Goal: Information Seeking & Learning: Learn about a topic

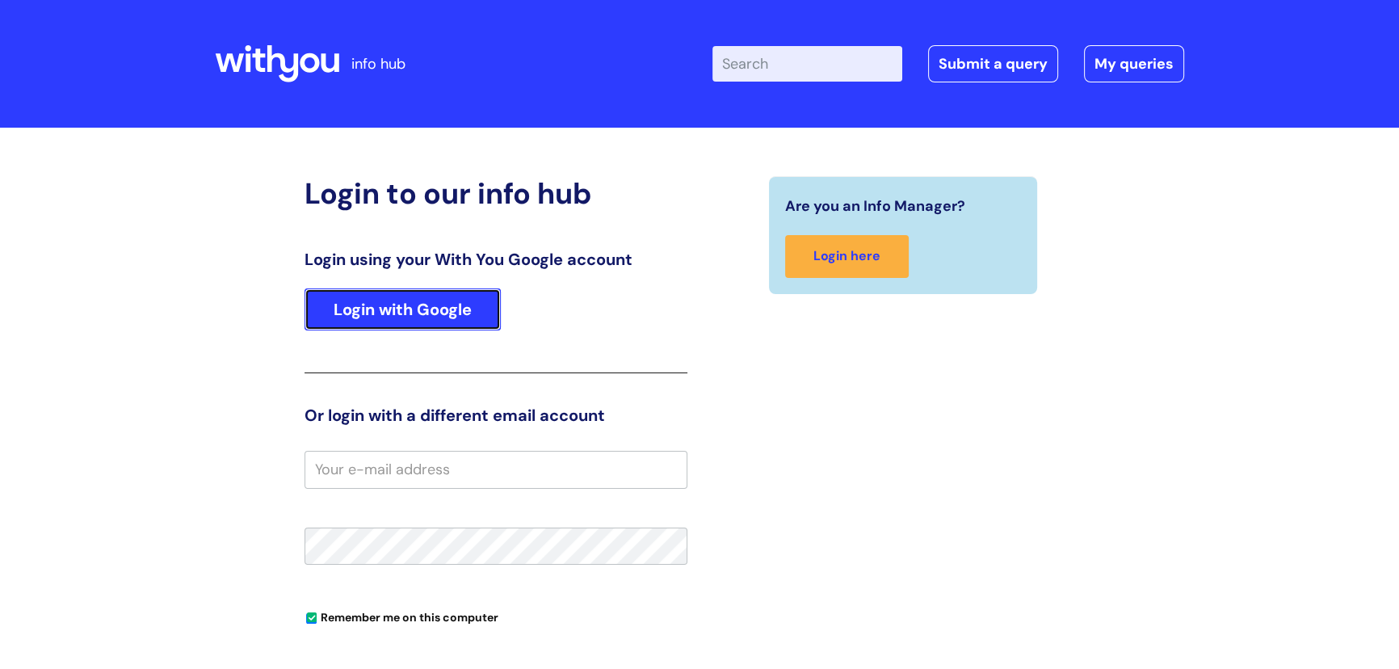
click at [428, 302] on link "Login with Google" at bounding box center [403, 309] width 196 height 42
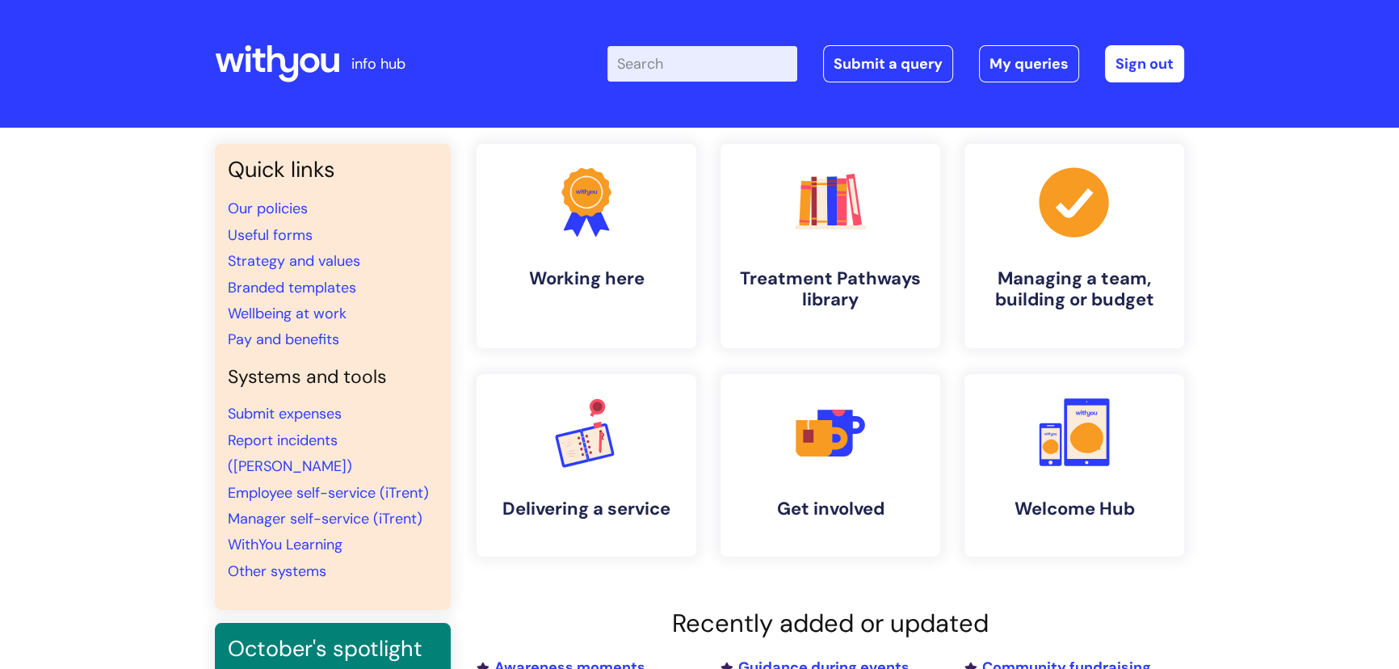
click at [653, 81] on input "Enter your search term here..." at bounding box center [702, 64] width 190 height 36
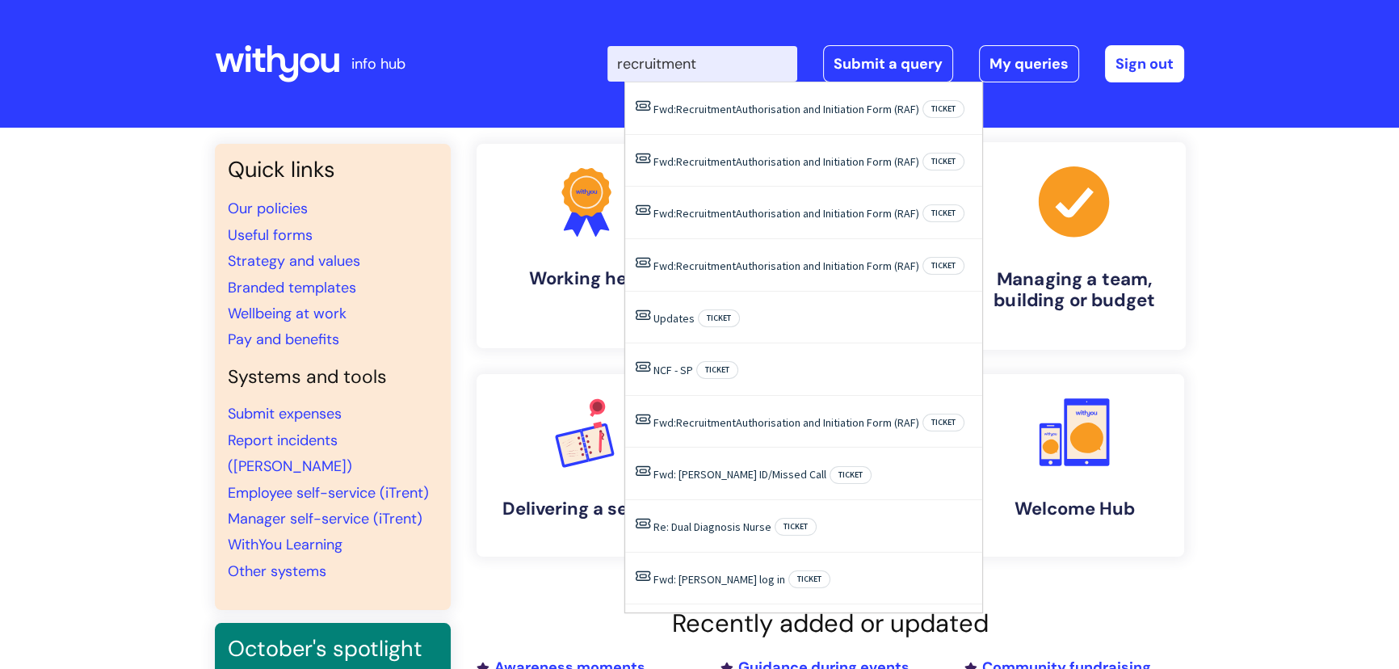
type input "recruitment"
click button "Search" at bounding box center [0, 0] width 0 height 0
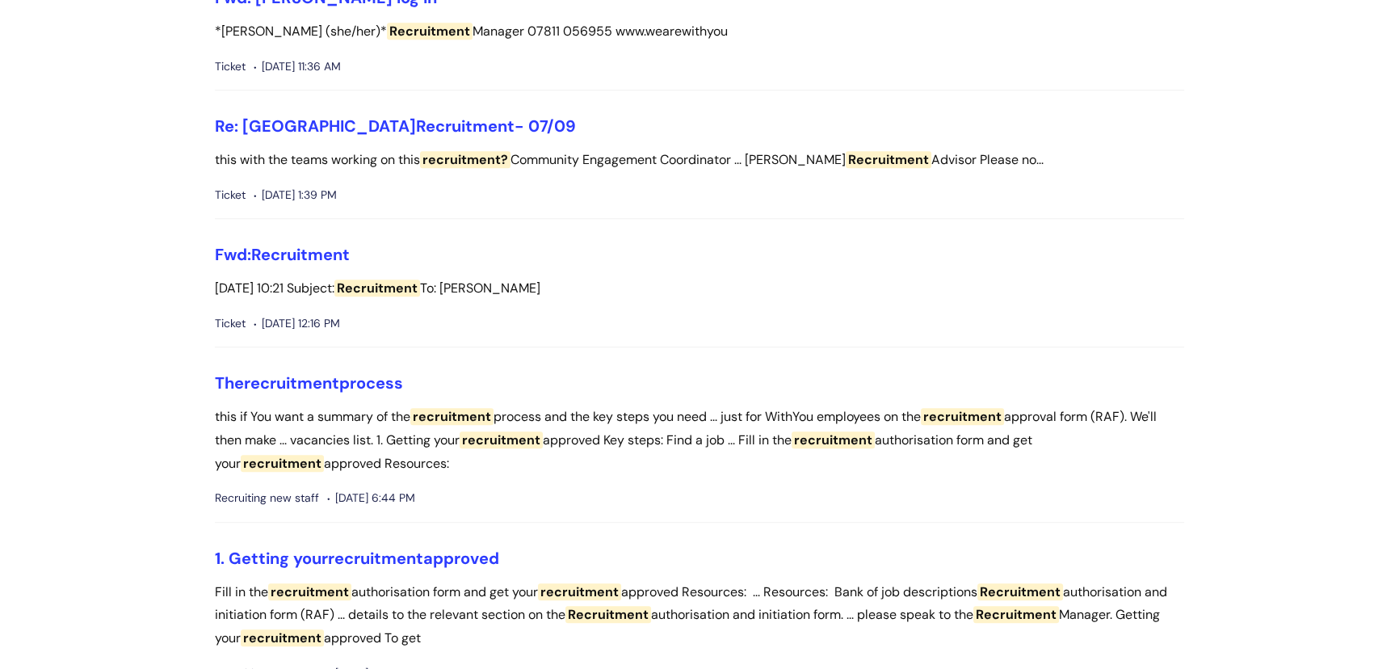
scroll to position [1395, 0]
click at [380, 379] on link "The recruitment process" at bounding box center [309, 381] width 188 height 21
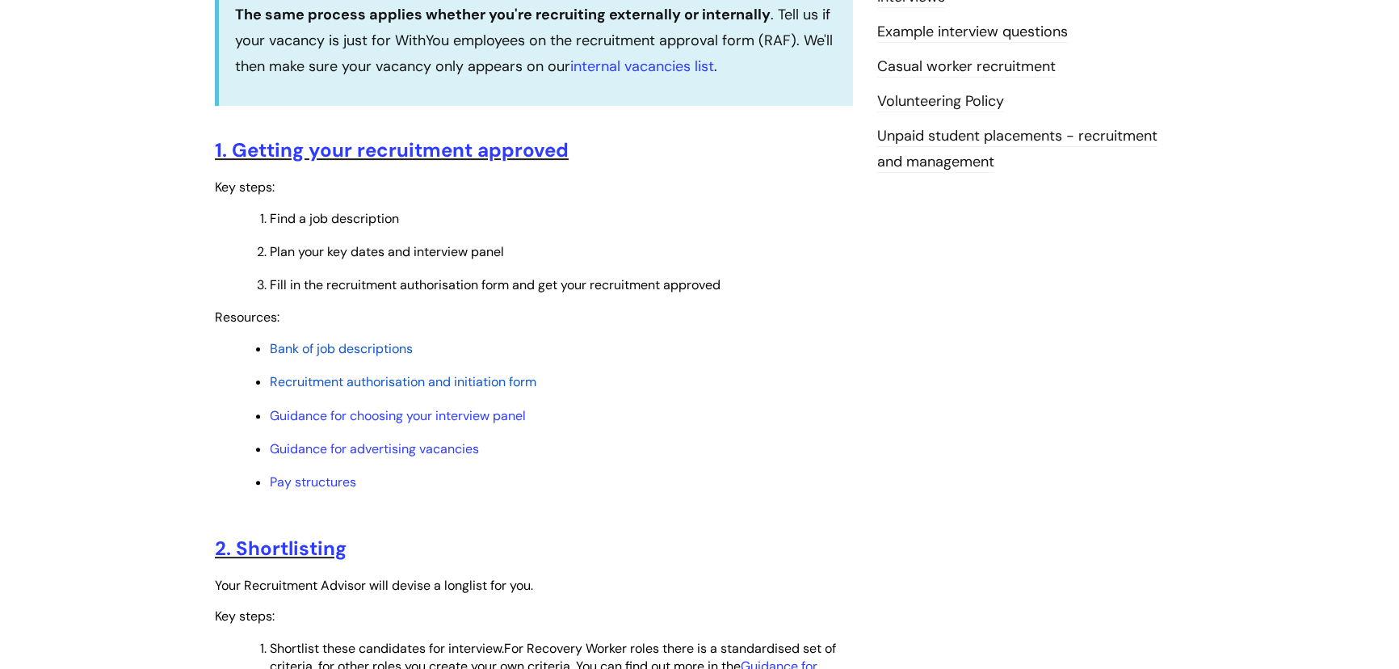
scroll to position [587, 0]
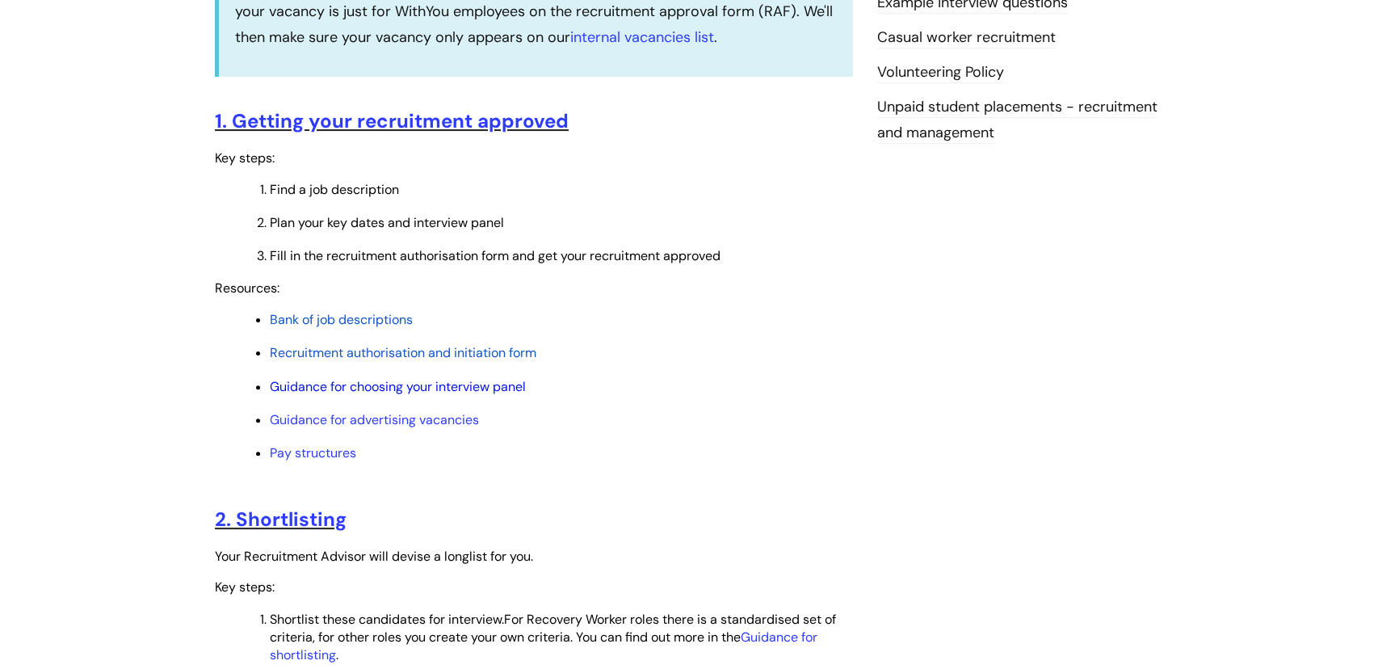
click at [422, 386] on link "Guidance for choosing your interview panel" at bounding box center [398, 386] width 256 height 17
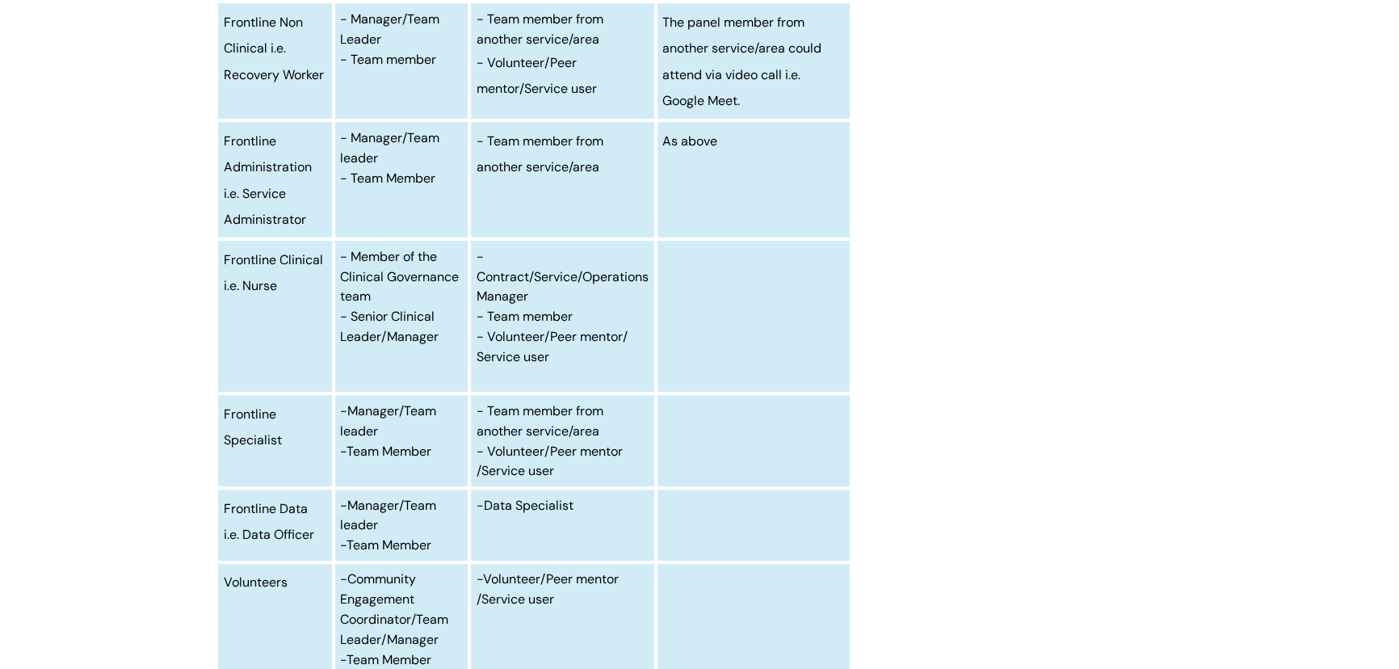
scroll to position [734, 0]
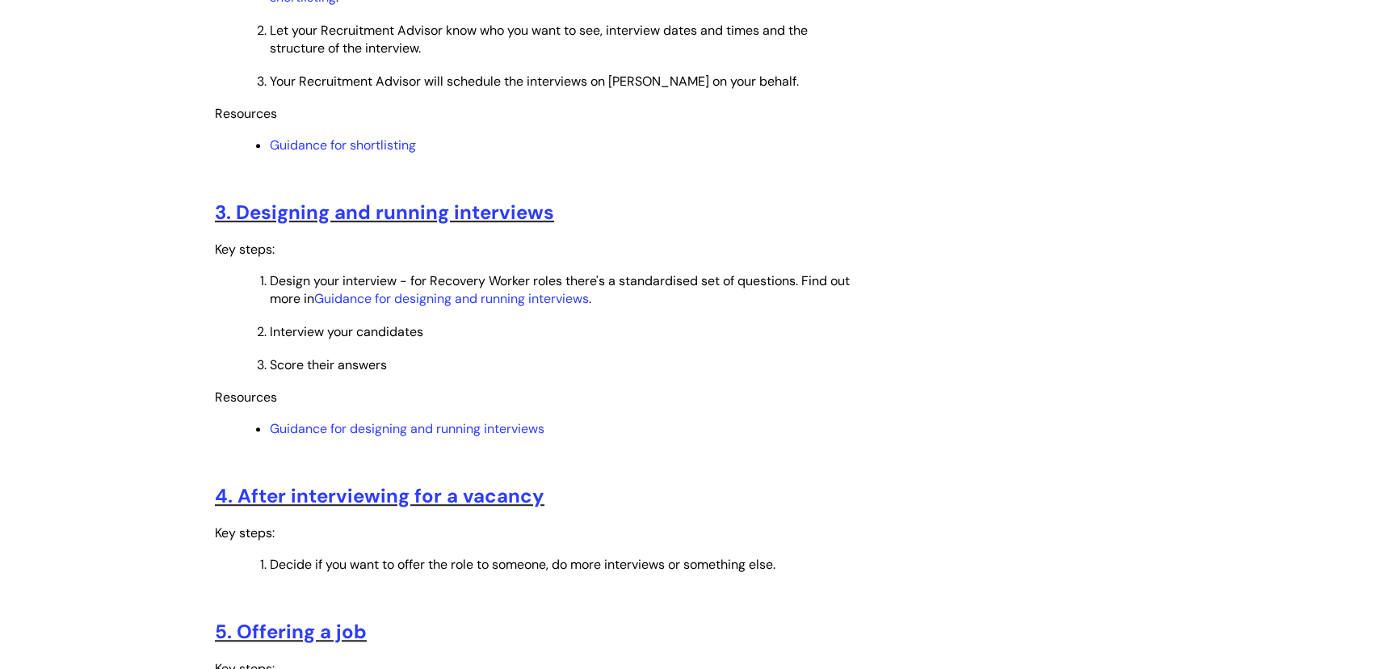
scroll to position [1318, 0]
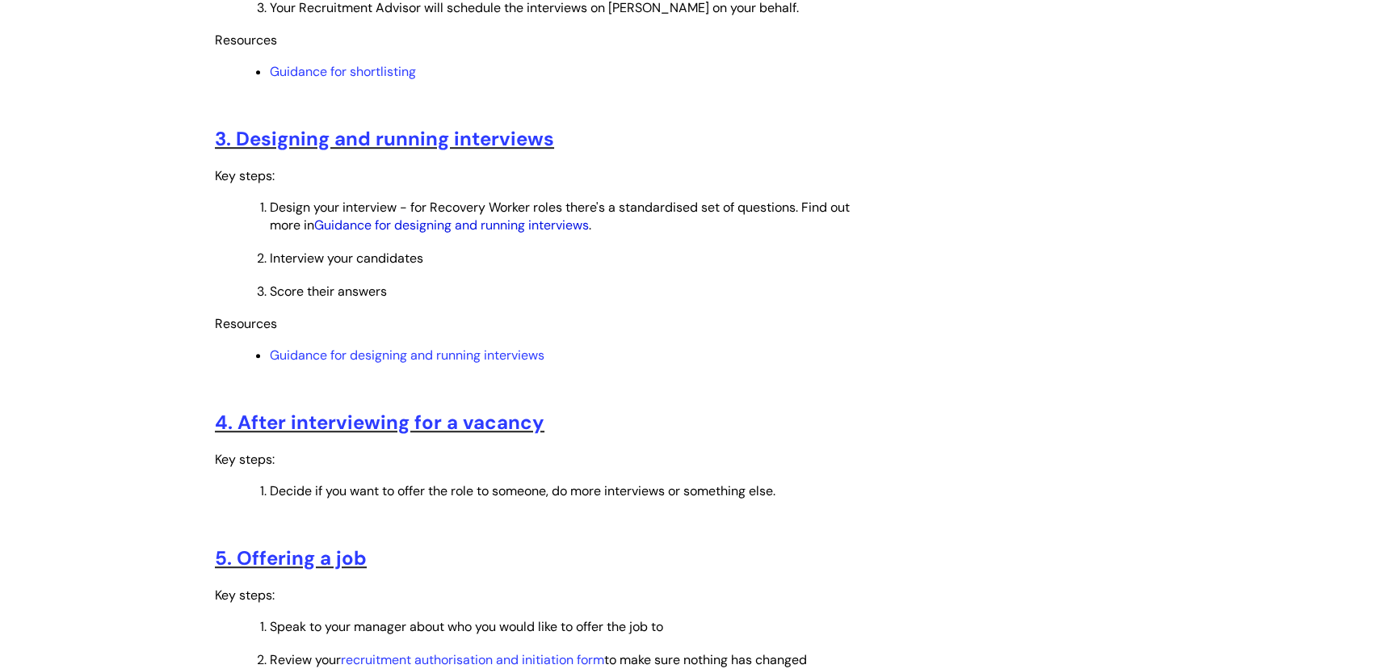
click at [485, 221] on link "Guidance for designing and running interviews" at bounding box center [451, 224] width 275 height 17
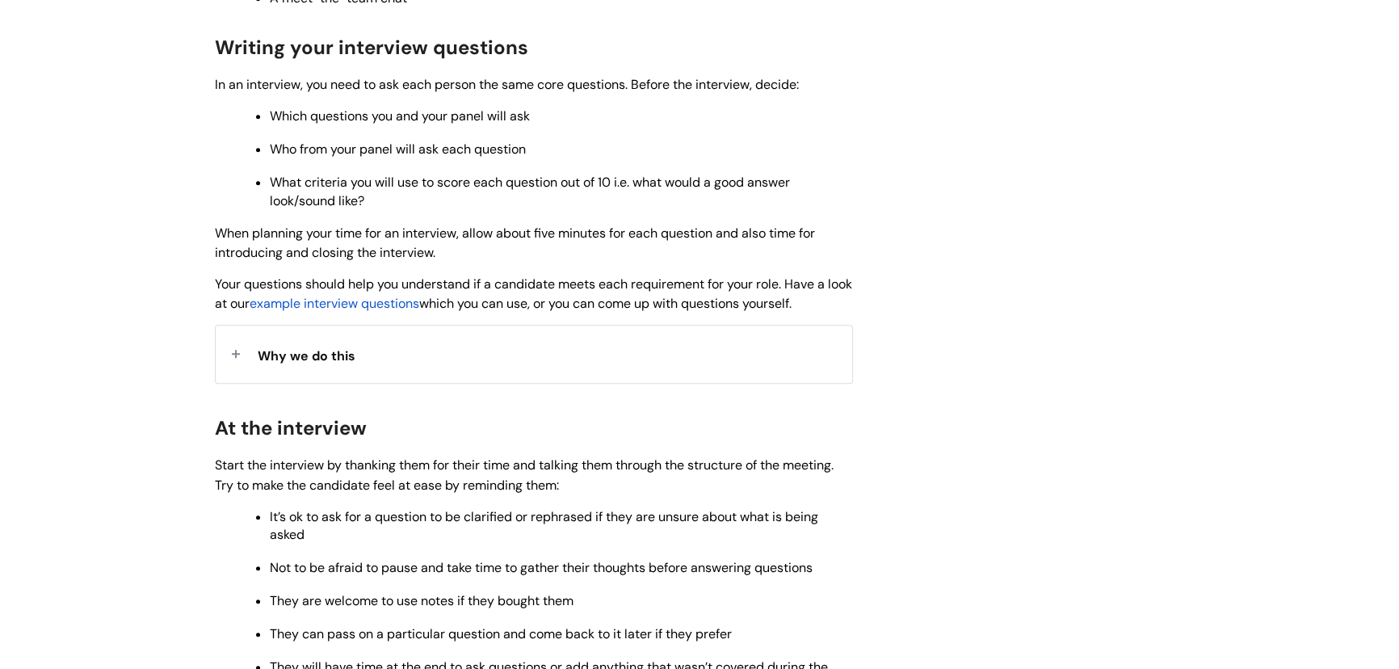
scroll to position [1175, 0]
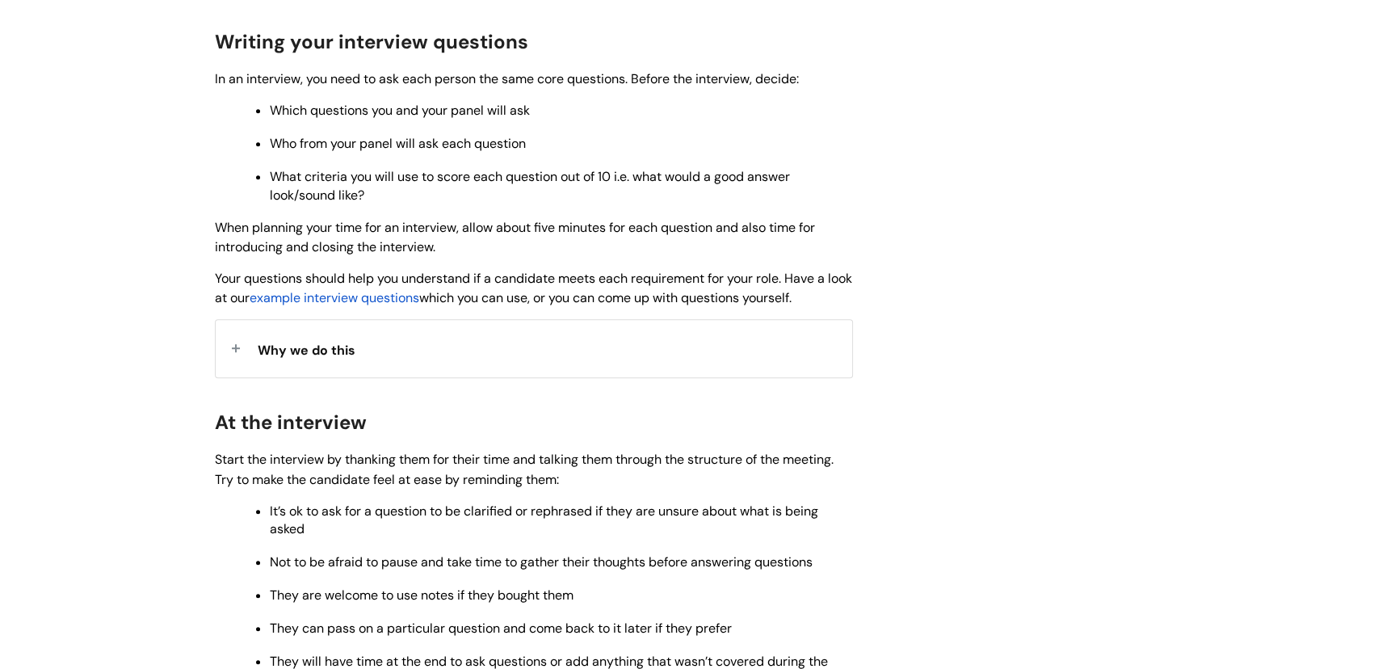
click at [387, 296] on span "example interview questions" at bounding box center [335, 297] width 170 height 17
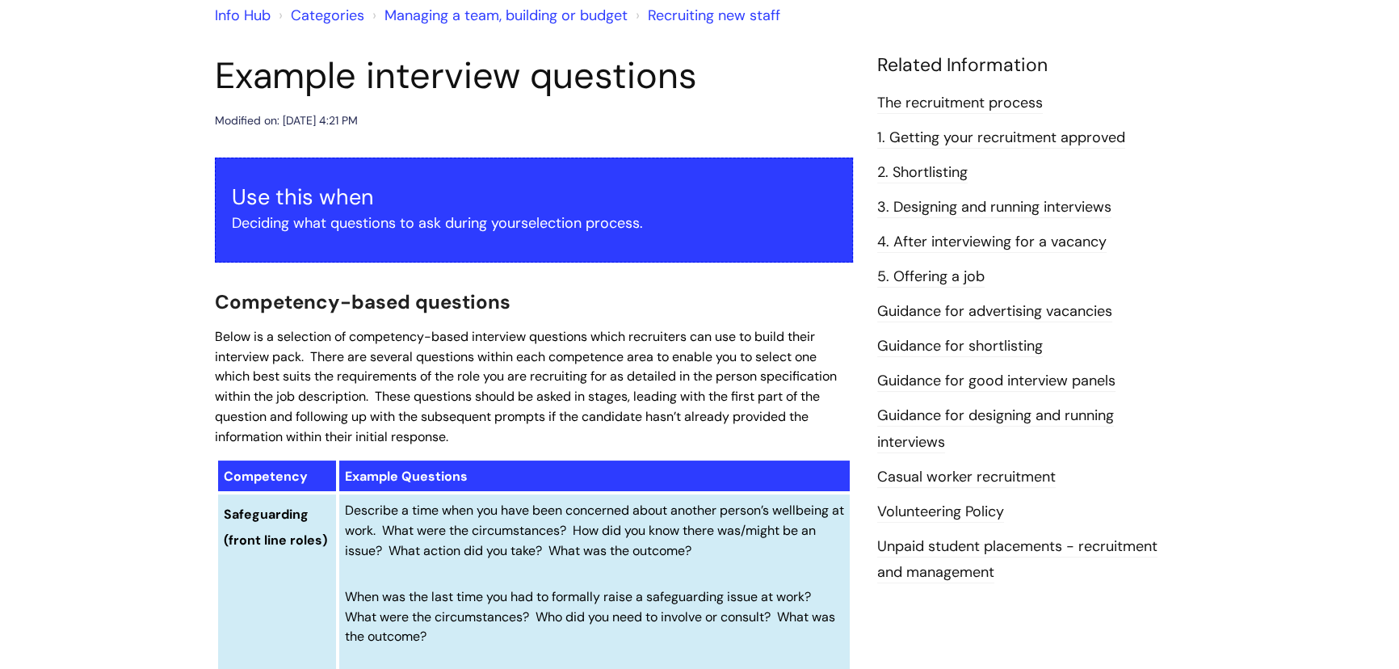
scroll to position [146, 0]
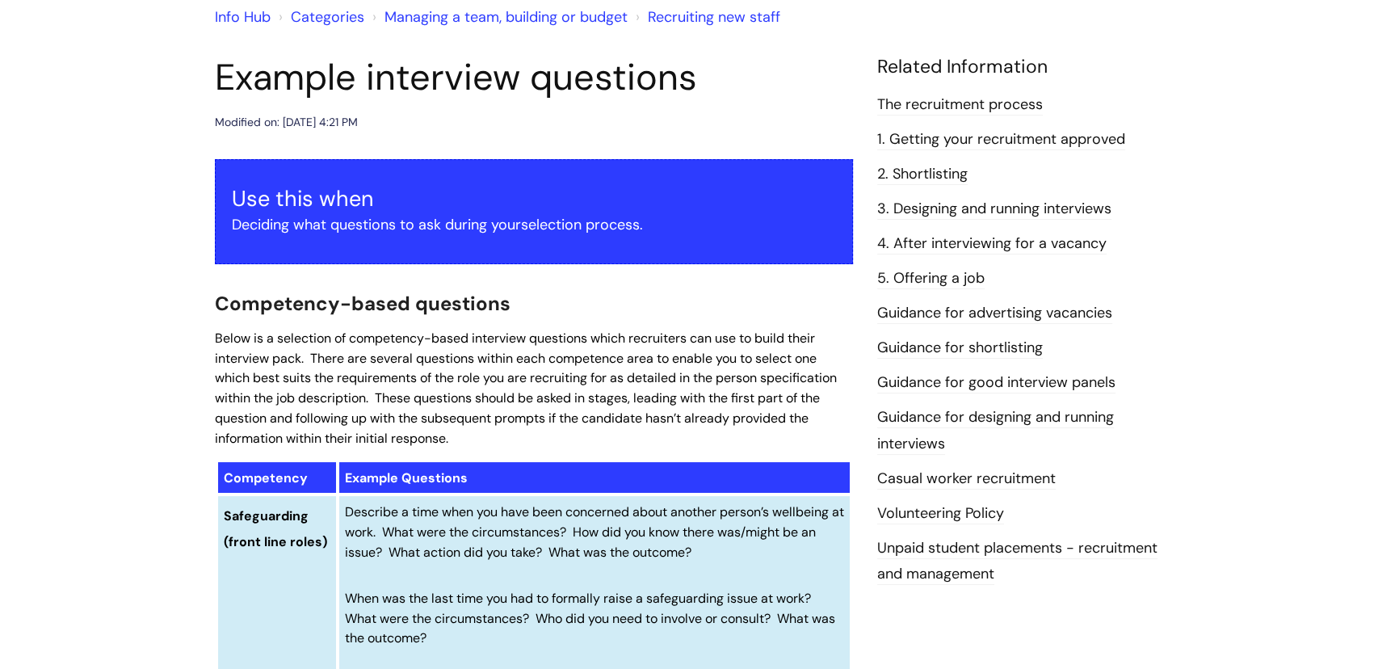
click at [954, 206] on link "3. Designing and running interviews" at bounding box center [994, 209] width 234 height 21
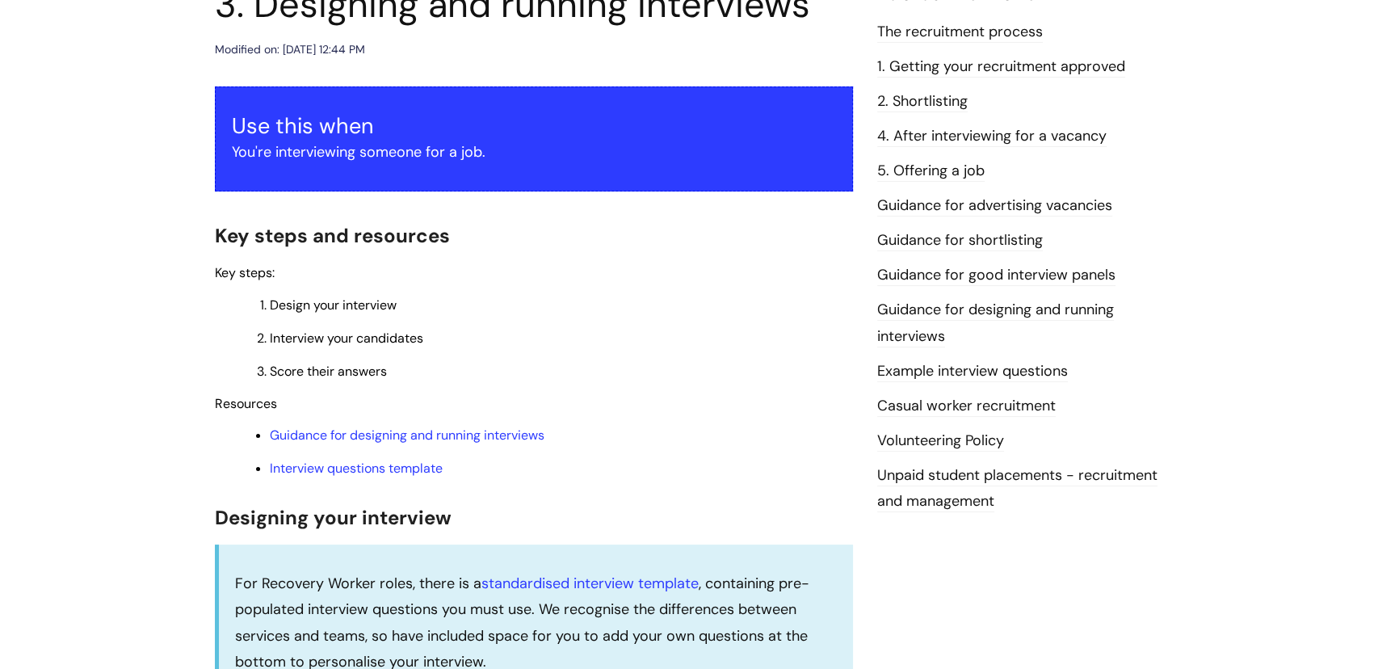
scroll to position [220, 0]
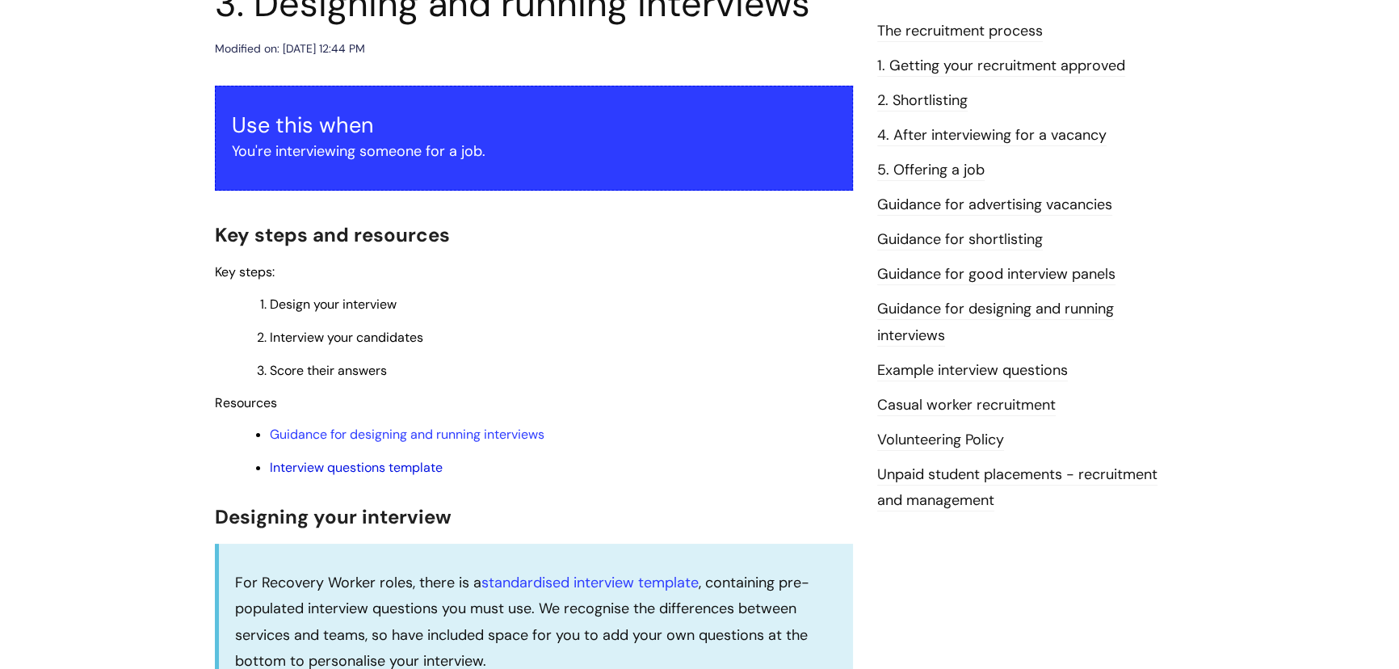
click at [423, 464] on link "Interview questions template" at bounding box center [356, 467] width 173 height 17
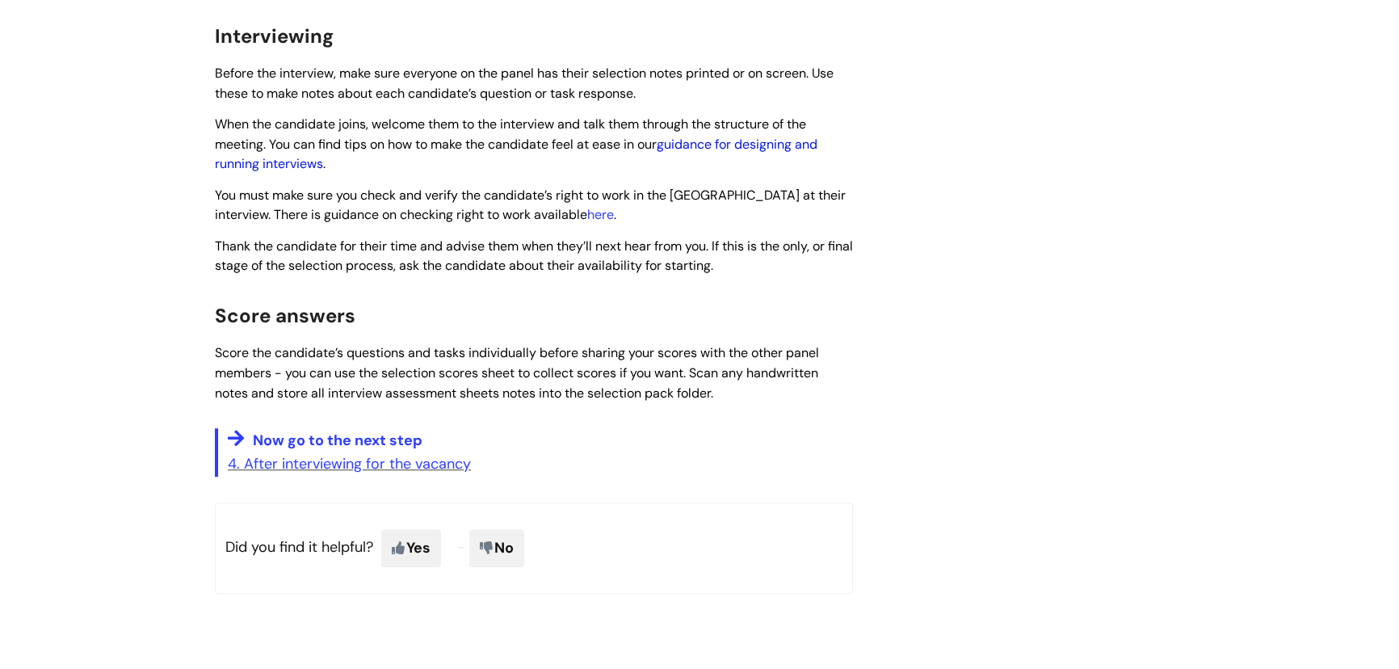
scroll to position [1324, 0]
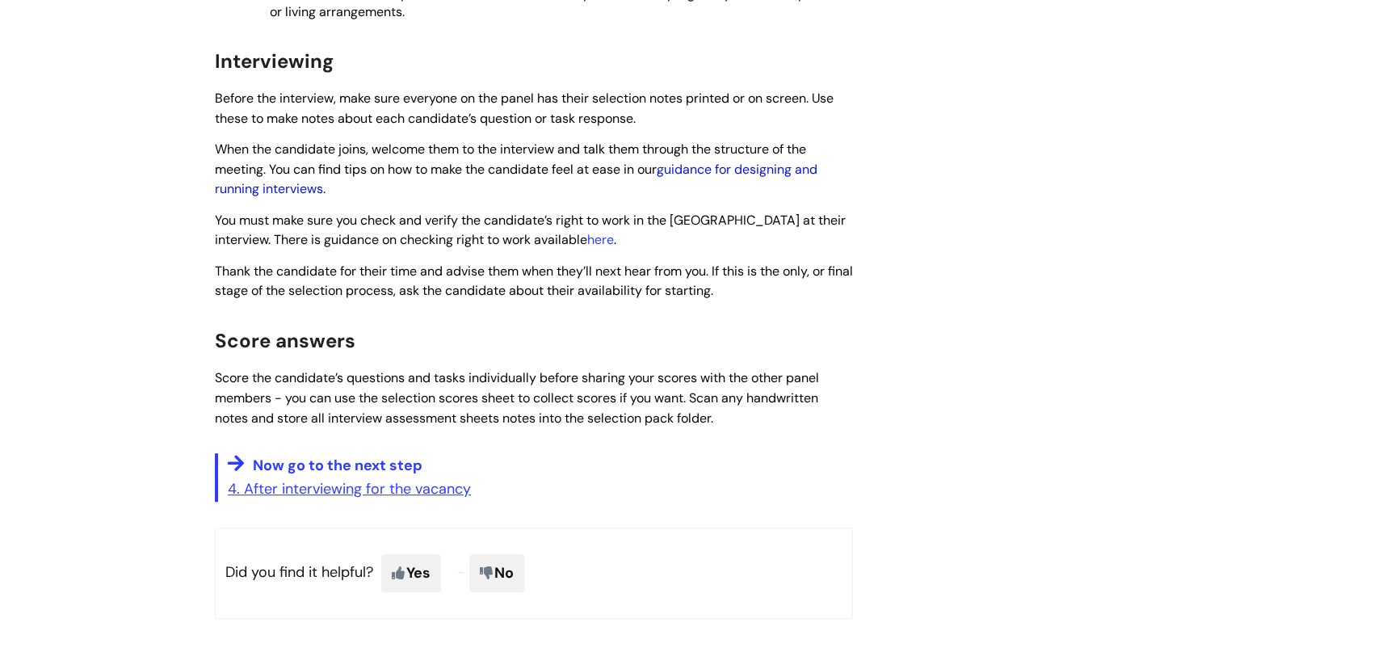
click at [692, 185] on link "guidance for designing and running interviews" at bounding box center [516, 179] width 603 height 37
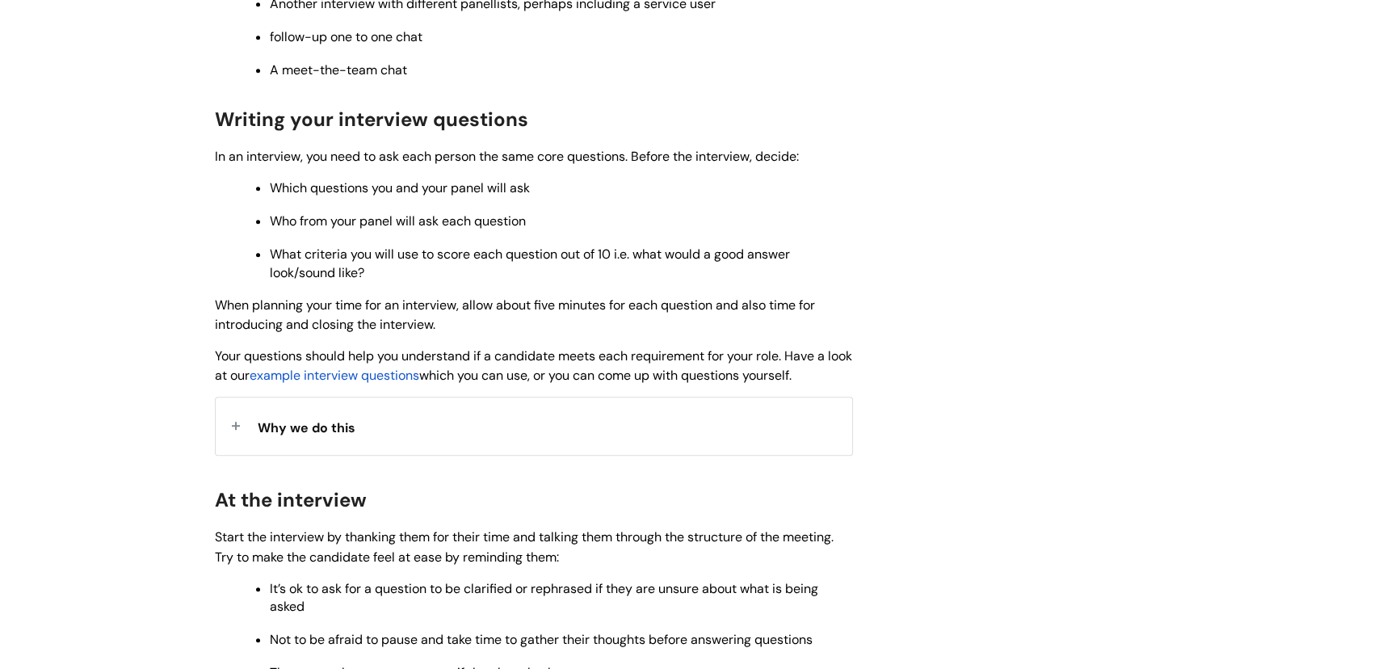
scroll to position [1101, 0]
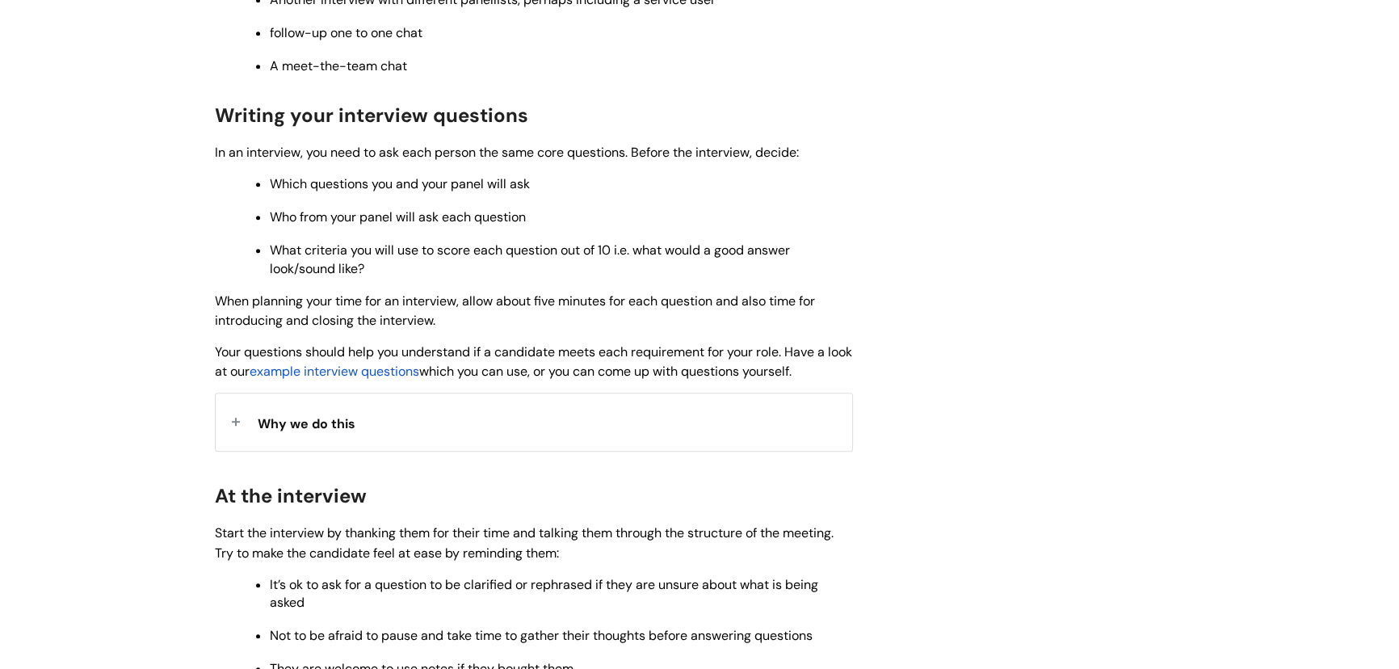
click at [414, 368] on span "example interview questions" at bounding box center [335, 371] width 170 height 17
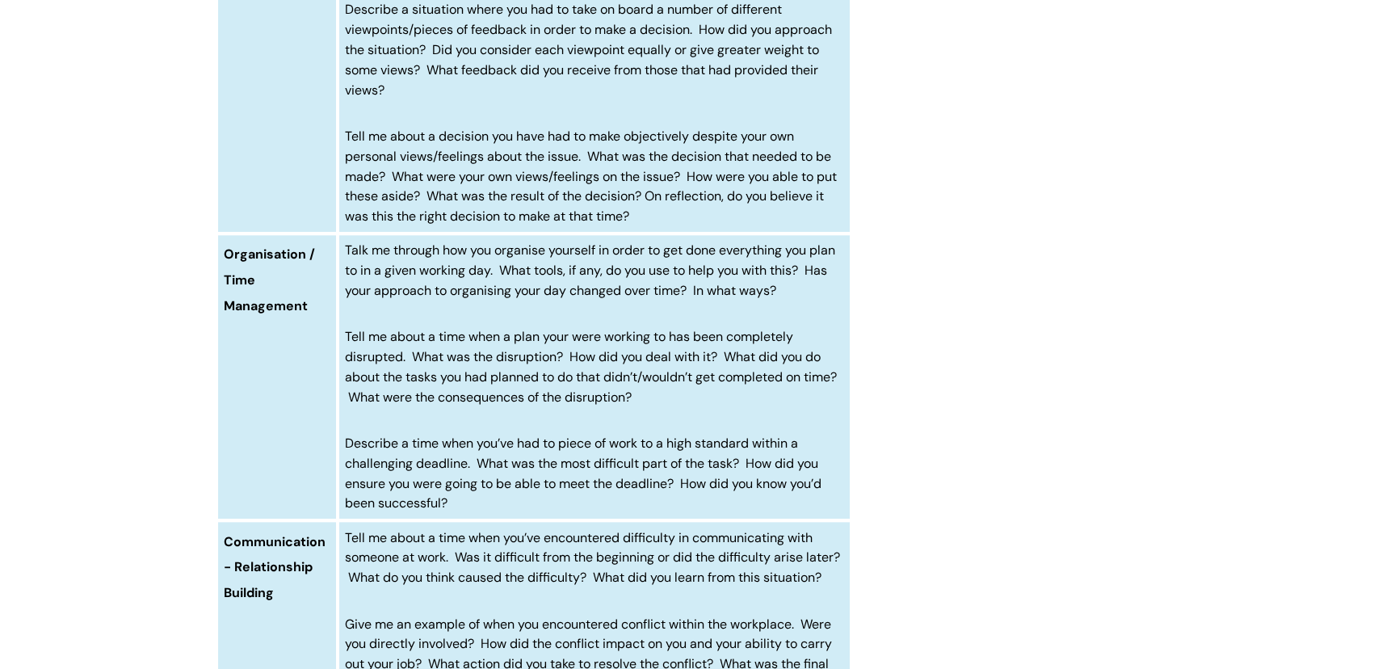
scroll to position [2276, 0]
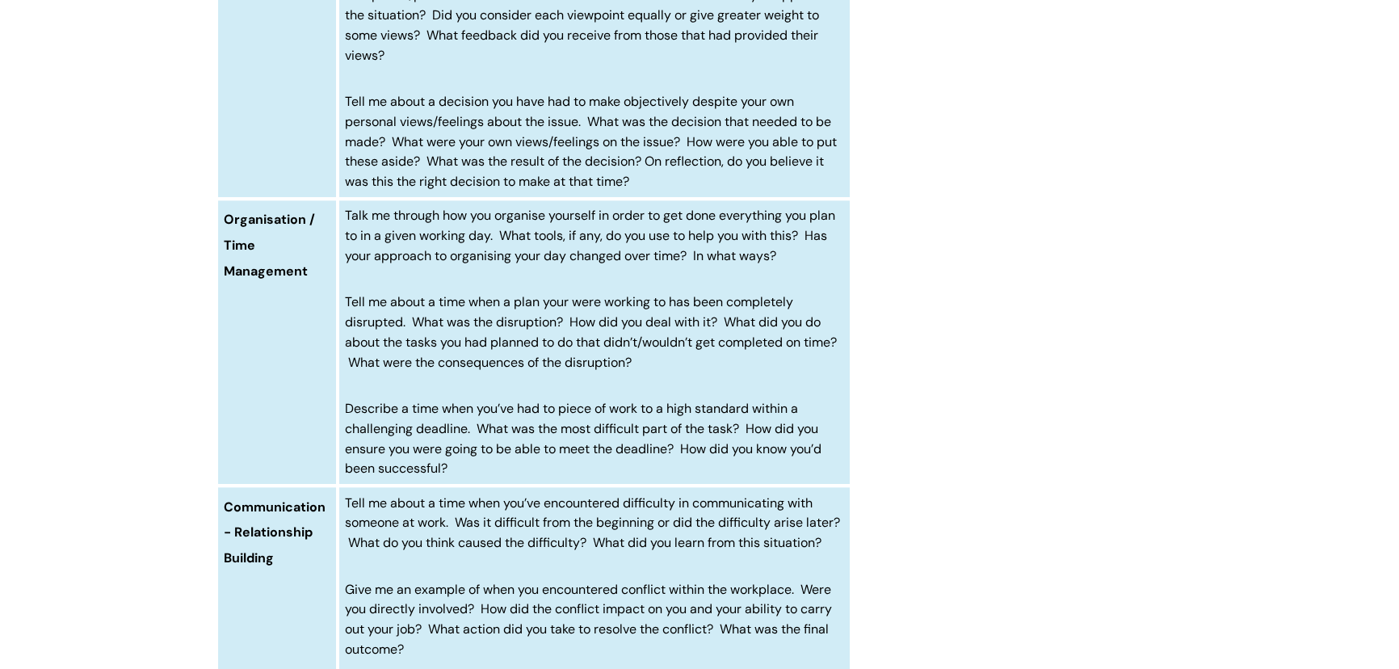
drag, startPoint x: 344, startPoint y: 216, endPoint x: 813, endPoint y: 267, distance: 471.4
click at [813, 267] on td "Talk me through how you organise yourself in order to get done everything you p…" at bounding box center [595, 342] width 514 height 287
copy span
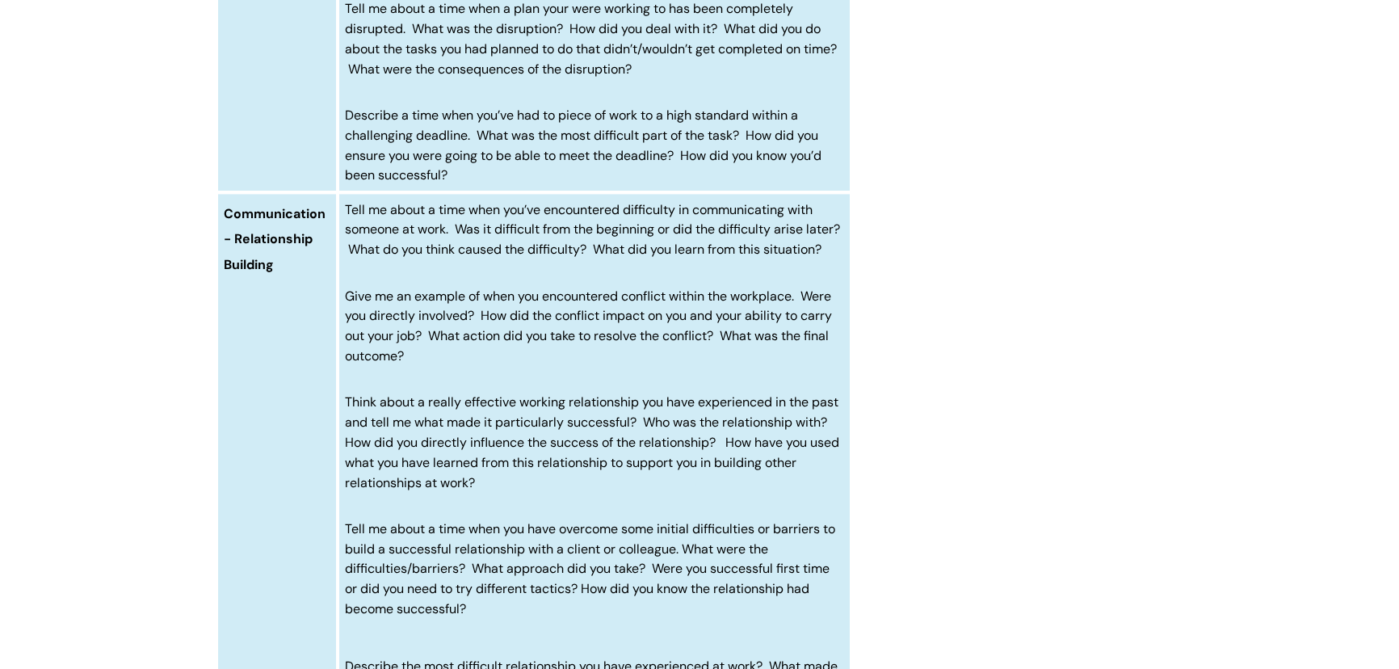
scroll to position [2643, 0]
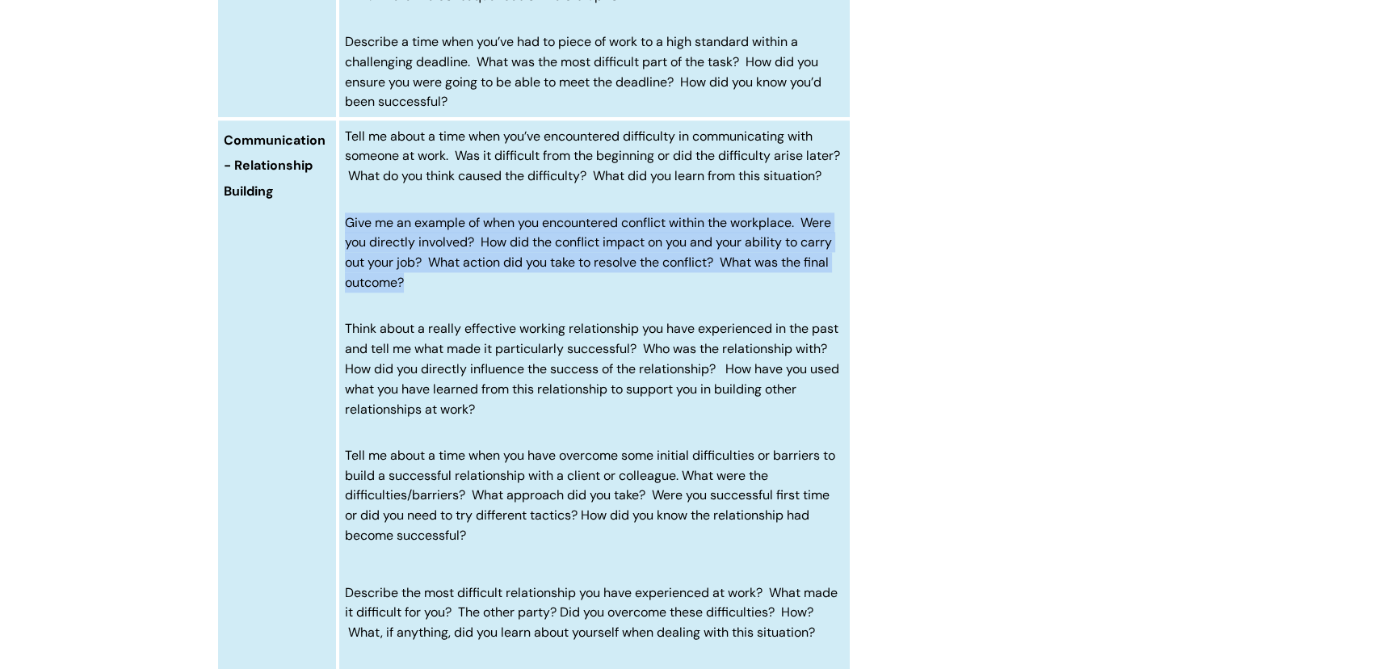
drag, startPoint x: 343, startPoint y: 236, endPoint x: 476, endPoint y: 298, distance: 146.4
click at [476, 292] on p "Give me an example of when you encountered conflict within the workplace. Were …" at bounding box center [595, 252] width 500 height 80
copy span "Give me an example of when you encountered conflict within the workplace. Were …"
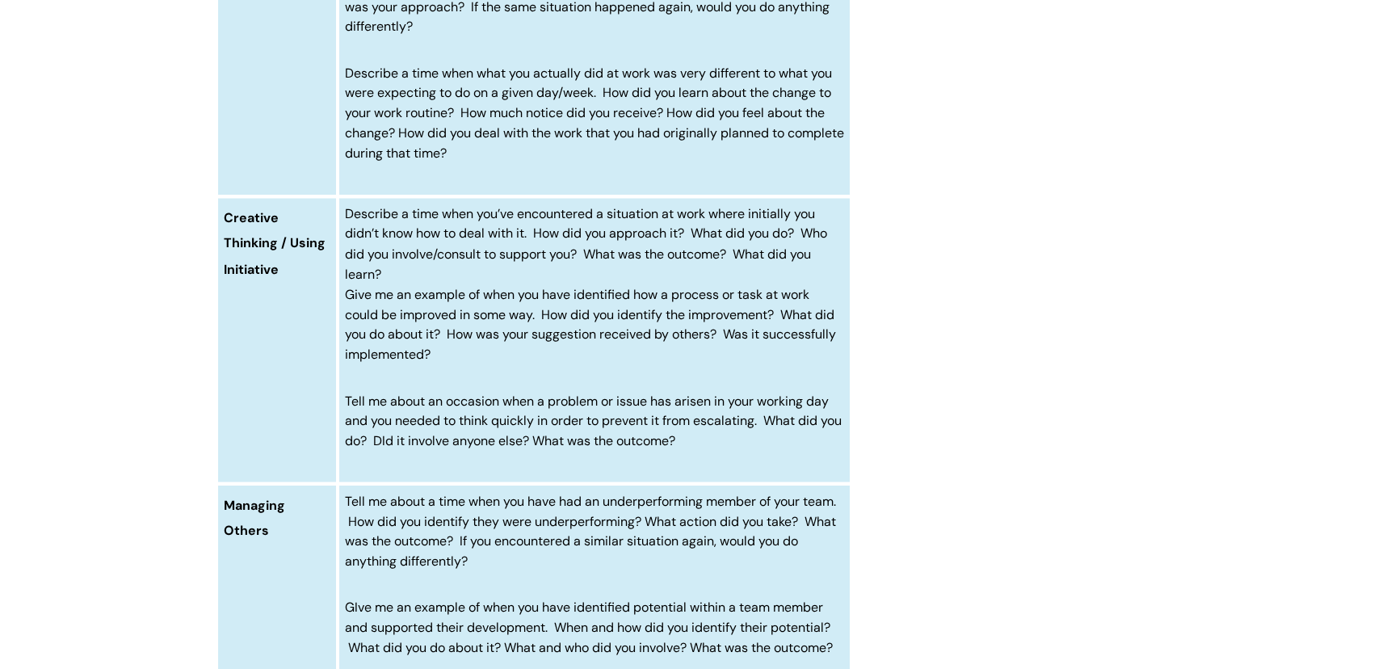
scroll to position [3598, 0]
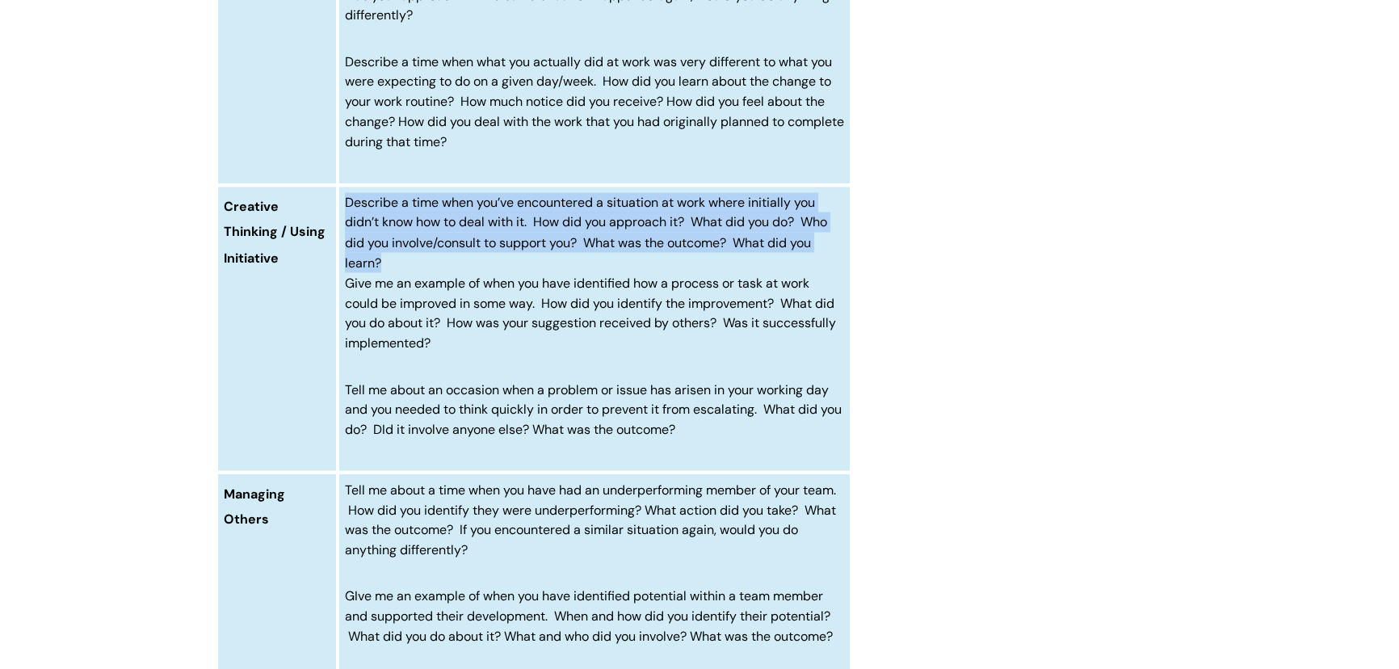
drag, startPoint x: 347, startPoint y: 220, endPoint x: 390, endPoint y: 268, distance: 65.2
click at [390, 268] on p "Describe a time when you’ve encountered a situation at work where initially you…" at bounding box center [595, 232] width 500 height 80
copy span "Describe a time when you’ve encountered a situation at work where initially you…"
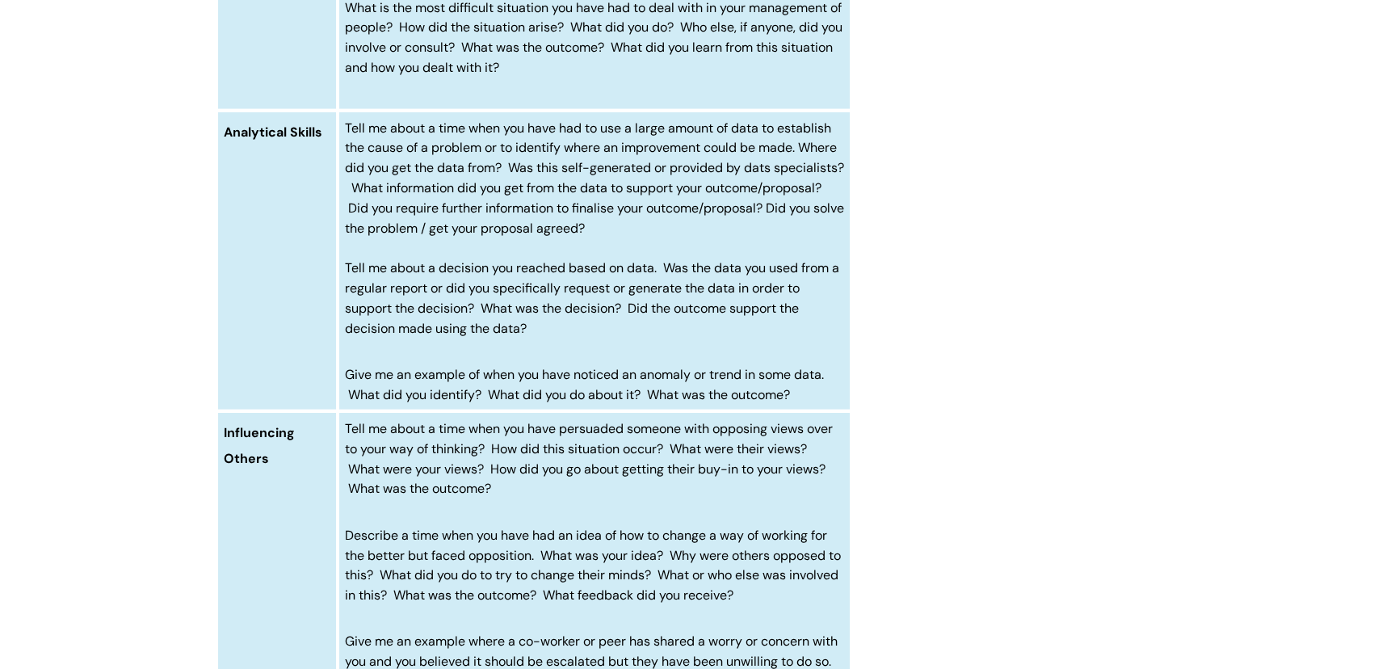
scroll to position [4479, 0]
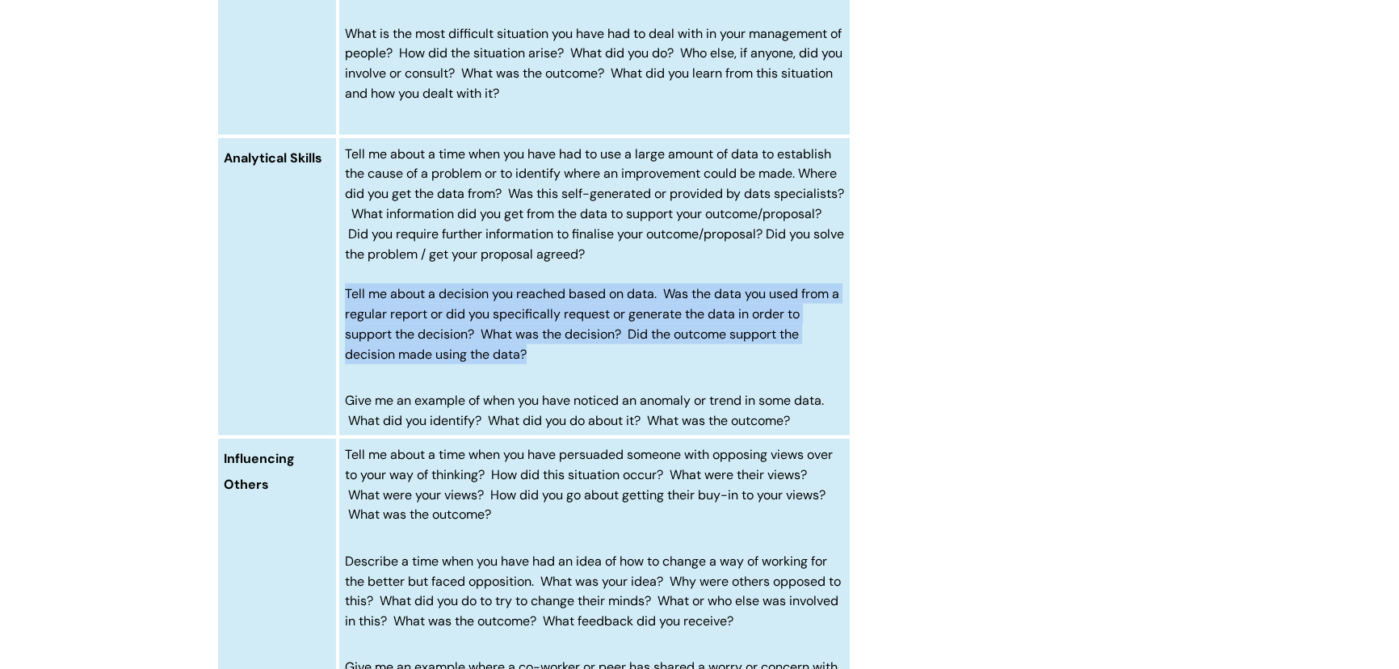
drag, startPoint x: 344, startPoint y: 313, endPoint x: 578, endPoint y: 376, distance: 242.6
click at [578, 364] on p "Tell me about a decision you reached based on data. Was the data you used from …" at bounding box center [595, 324] width 500 height 80
copy span "Tell me about a decision you reached based on data. Was the data you used from …"
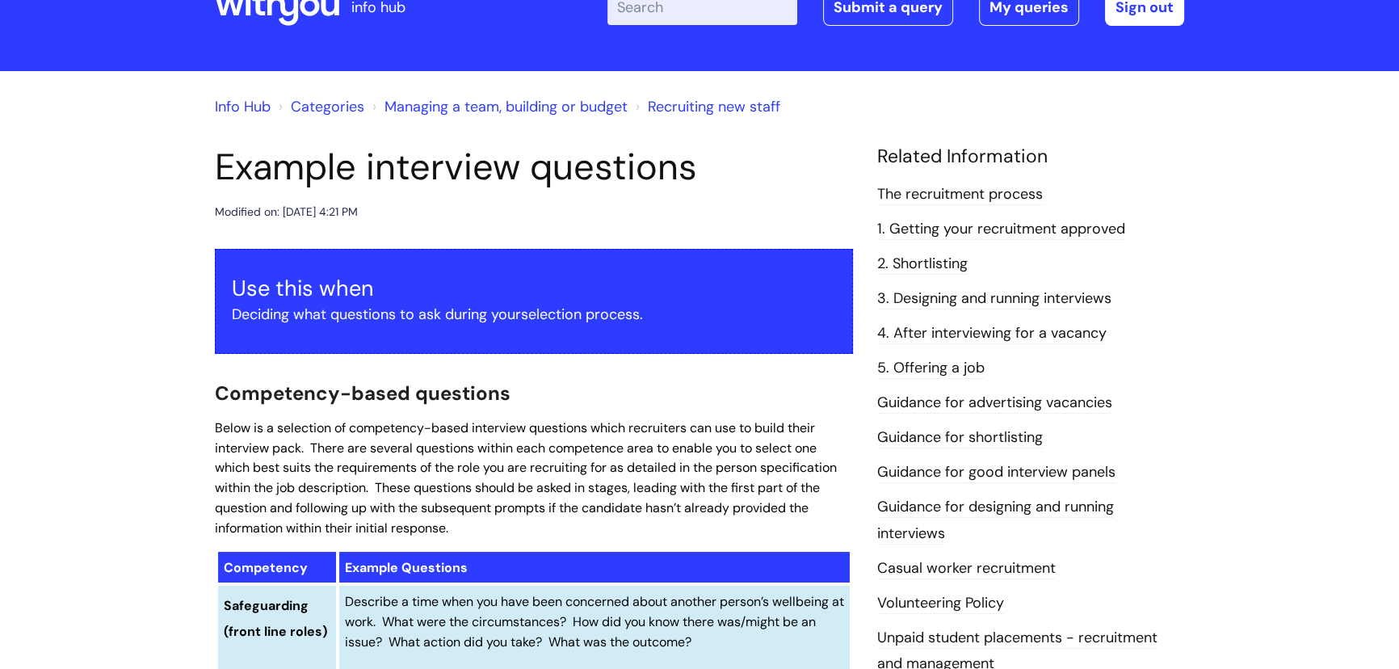
scroll to position [0, 0]
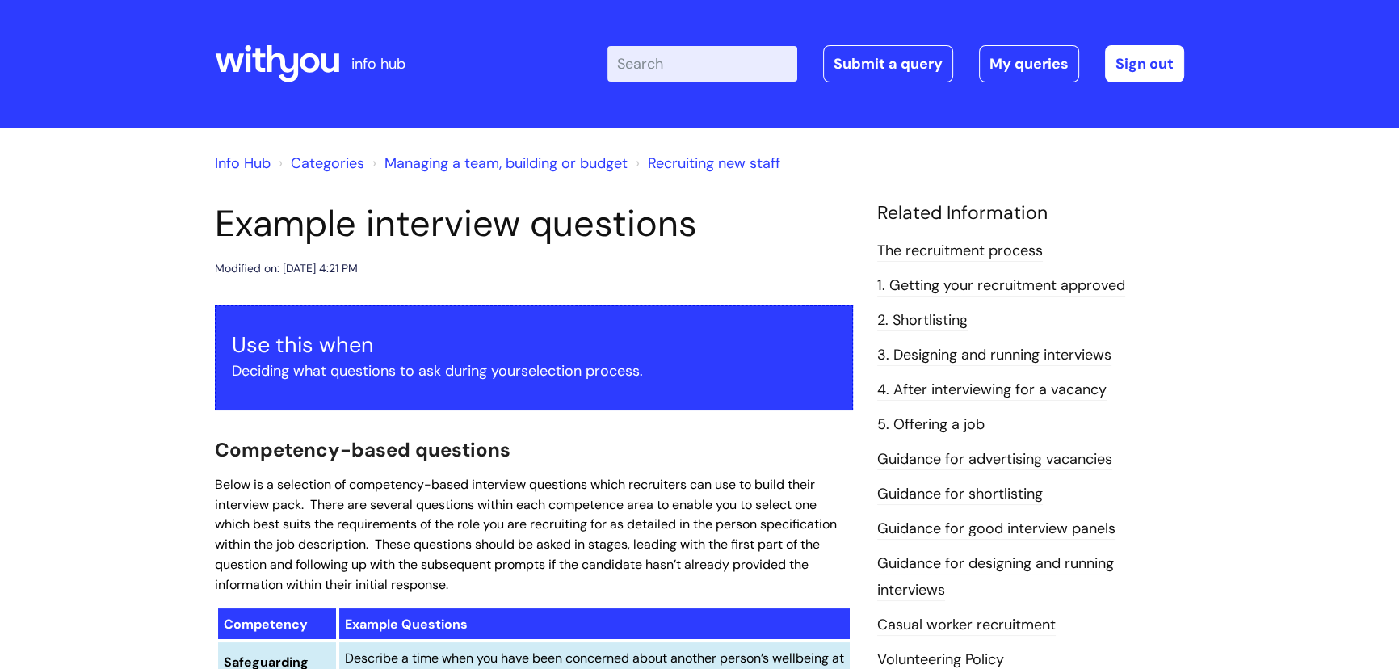
click at [693, 162] on link "Recruiting new staff" at bounding box center [714, 162] width 132 height 19
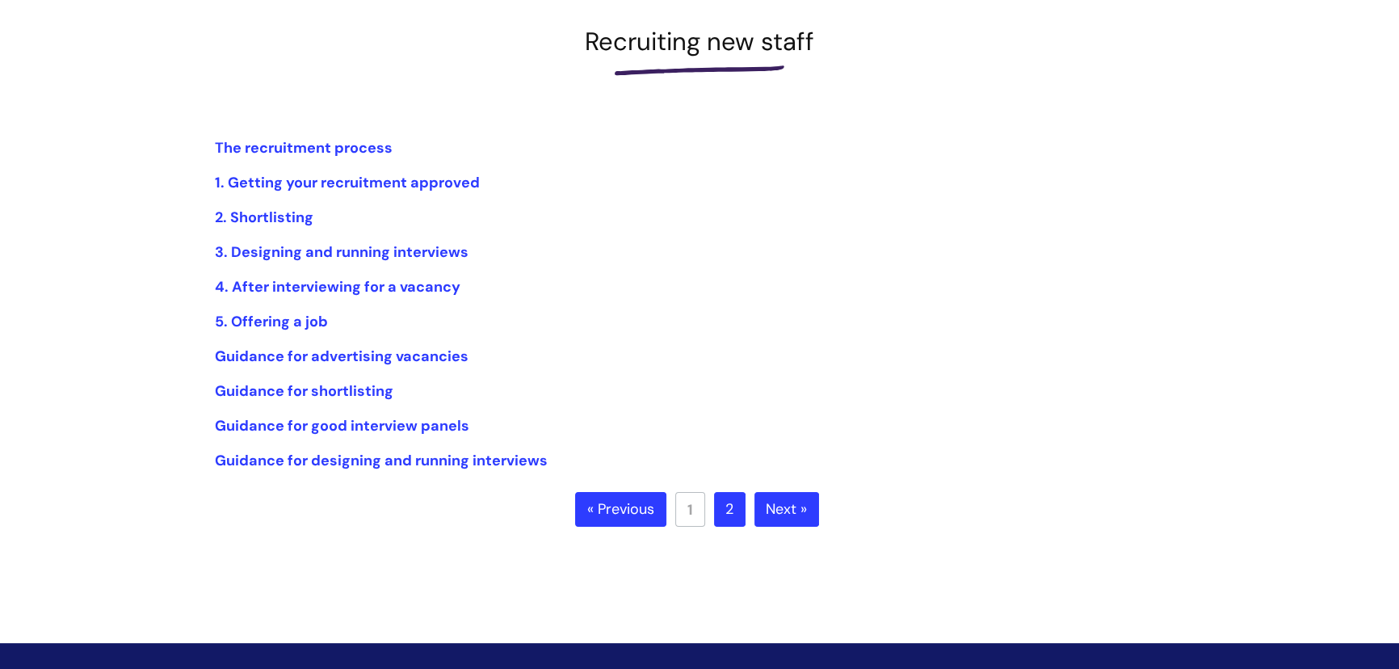
scroll to position [293, 0]
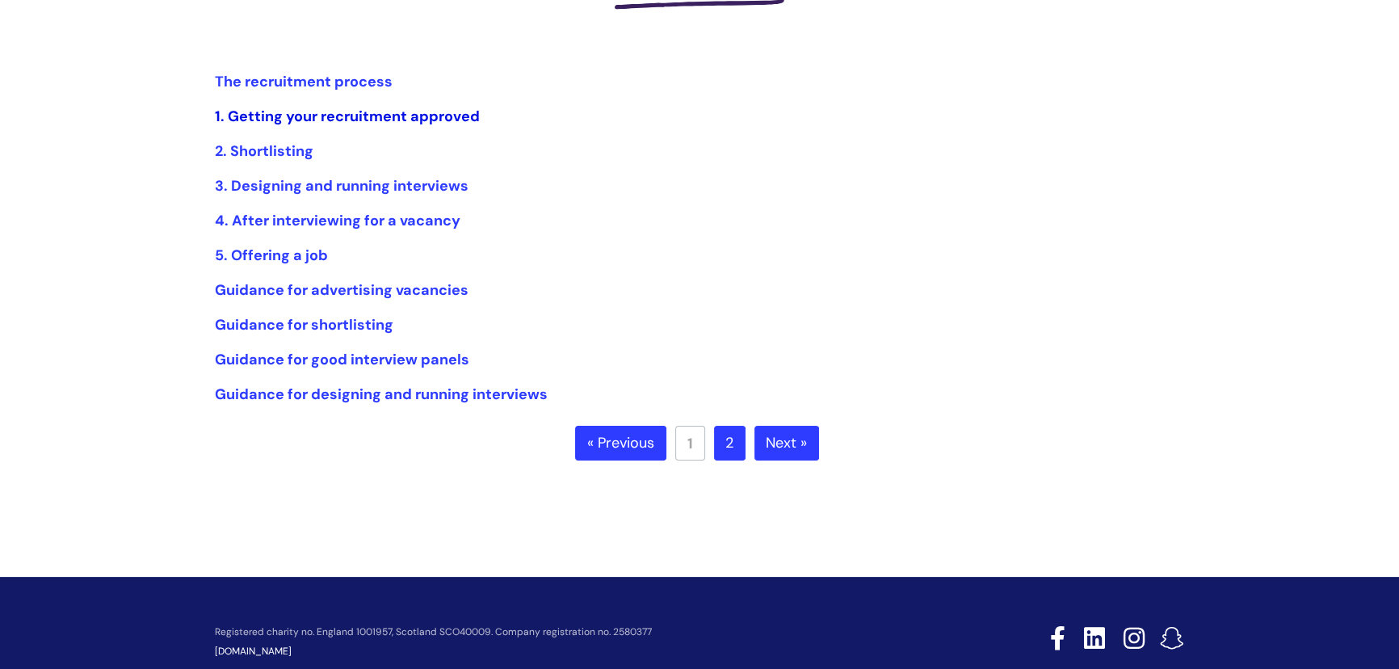
click at [327, 117] on link "1. Getting your recruitment approved" at bounding box center [347, 116] width 265 height 19
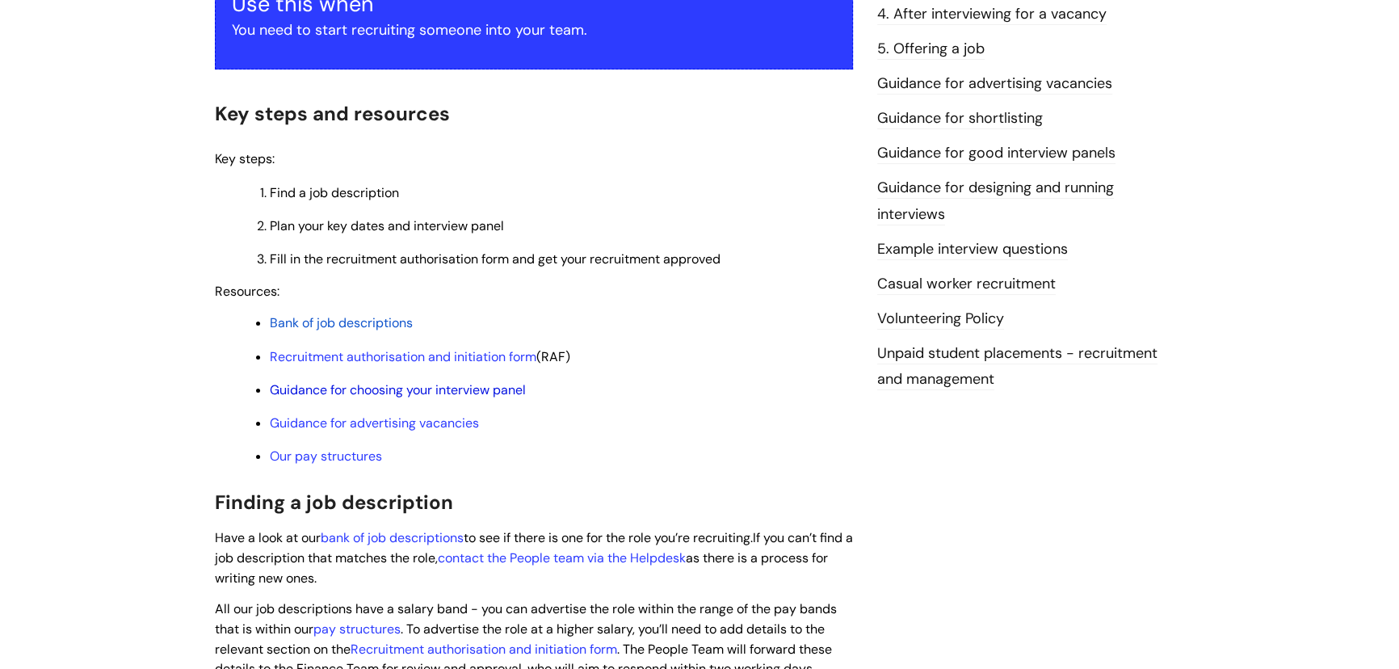
scroll to position [367, 0]
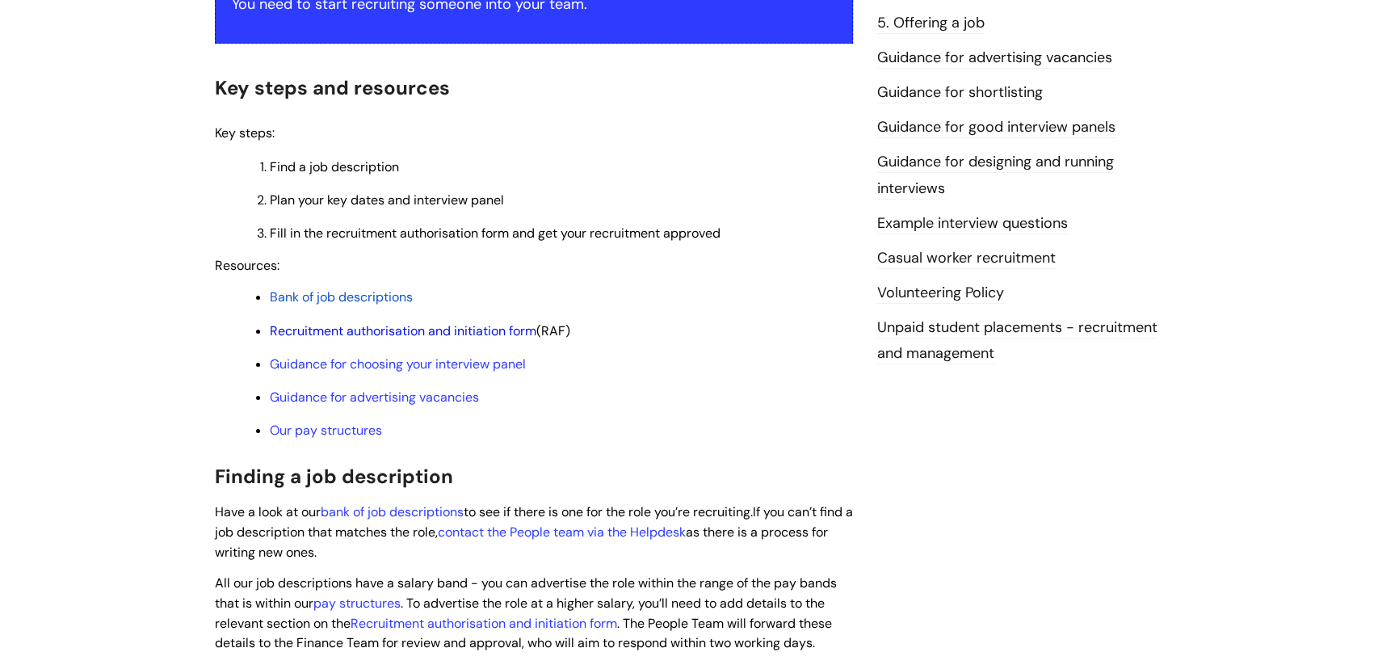
click at [473, 330] on link "Recruitment authorisation and initiation form" at bounding box center [403, 330] width 267 height 17
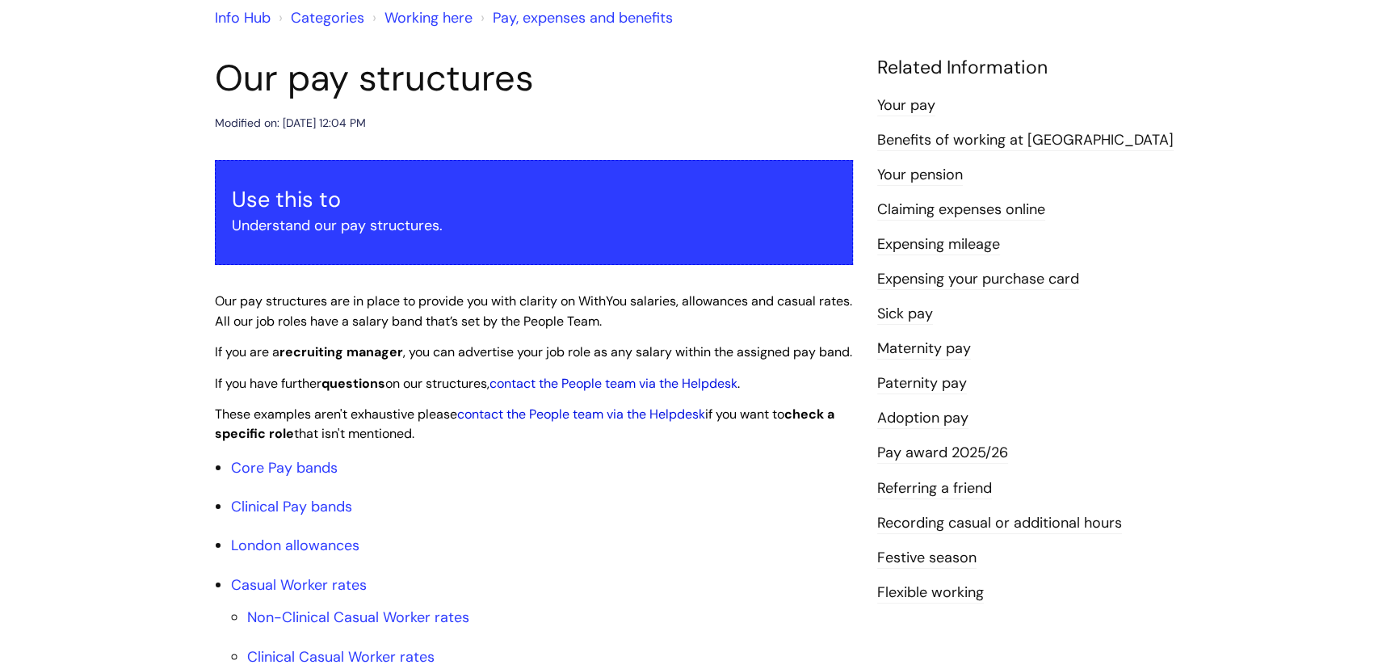
scroll to position [146, 0]
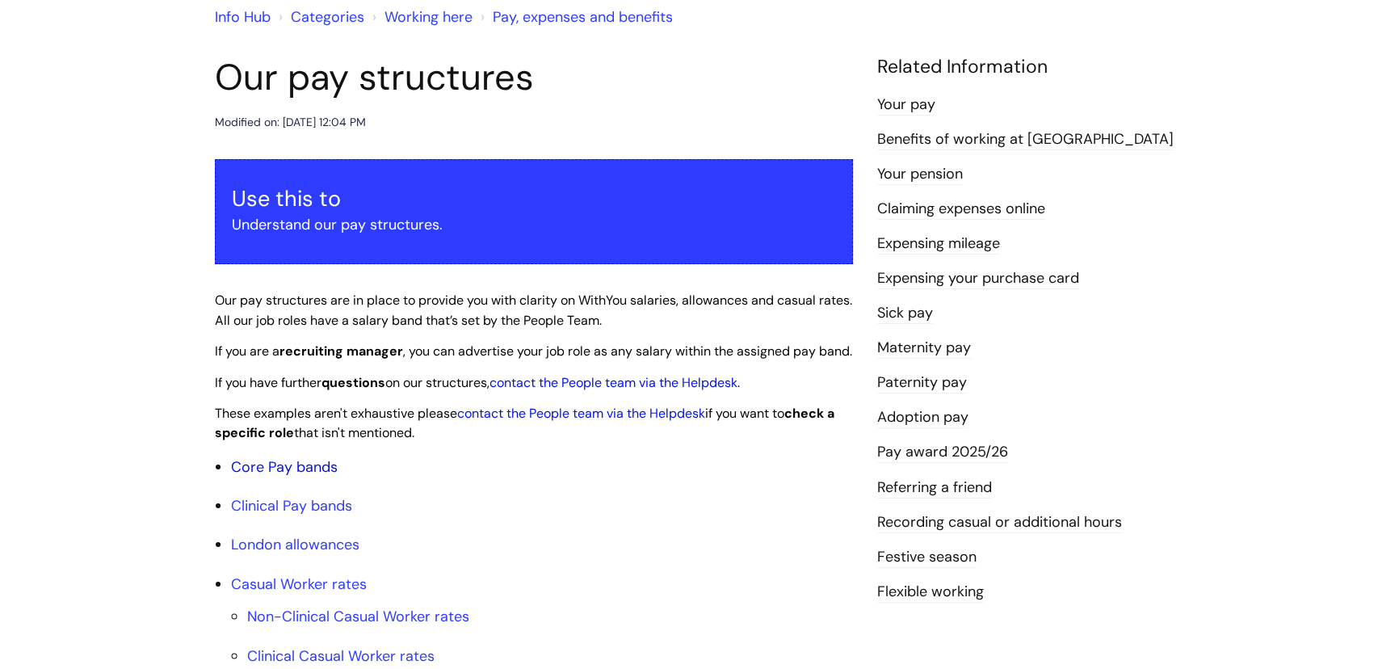
click at [303, 477] on link "Core Pay bands" at bounding box center [284, 466] width 107 height 19
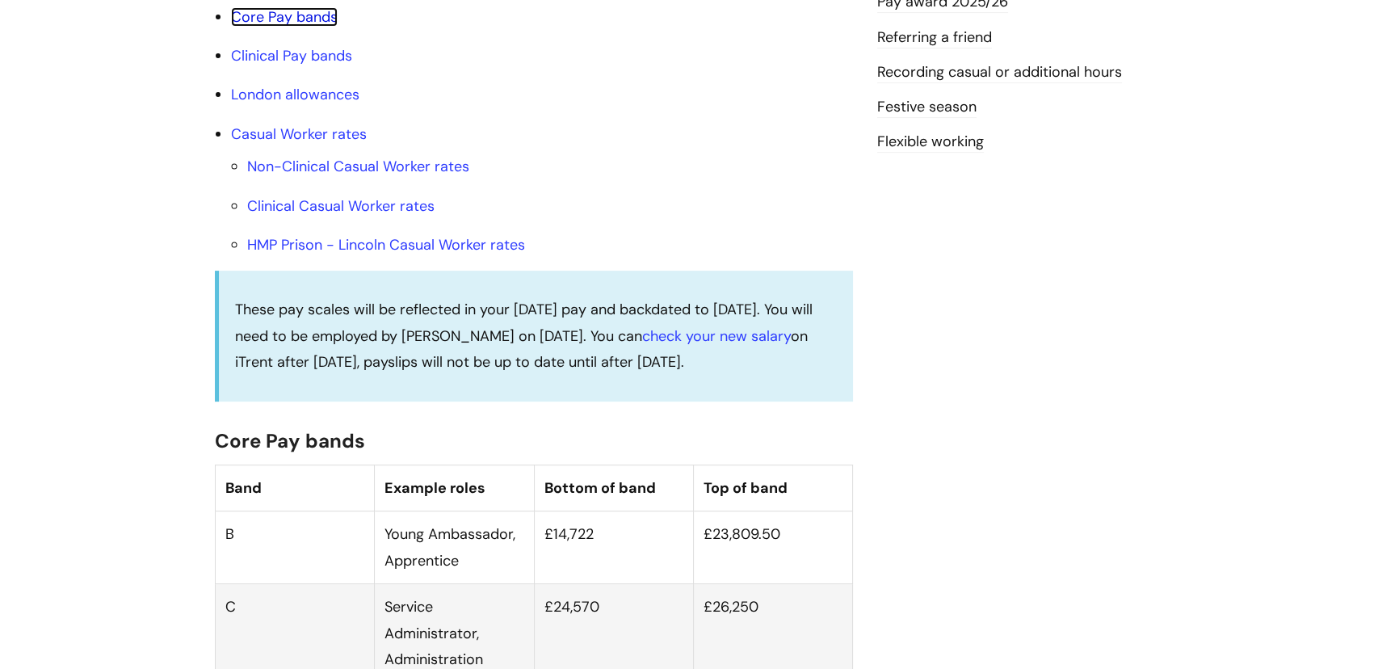
scroll to position [587, 0]
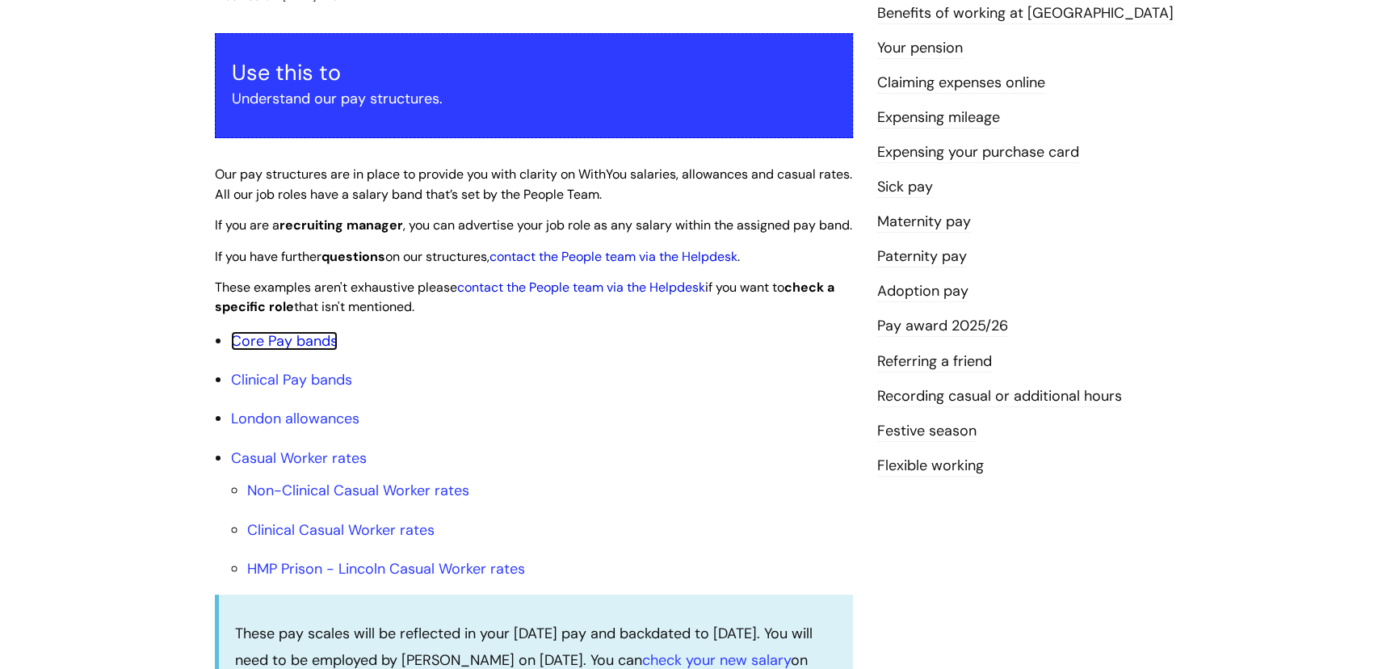
scroll to position [220, 0]
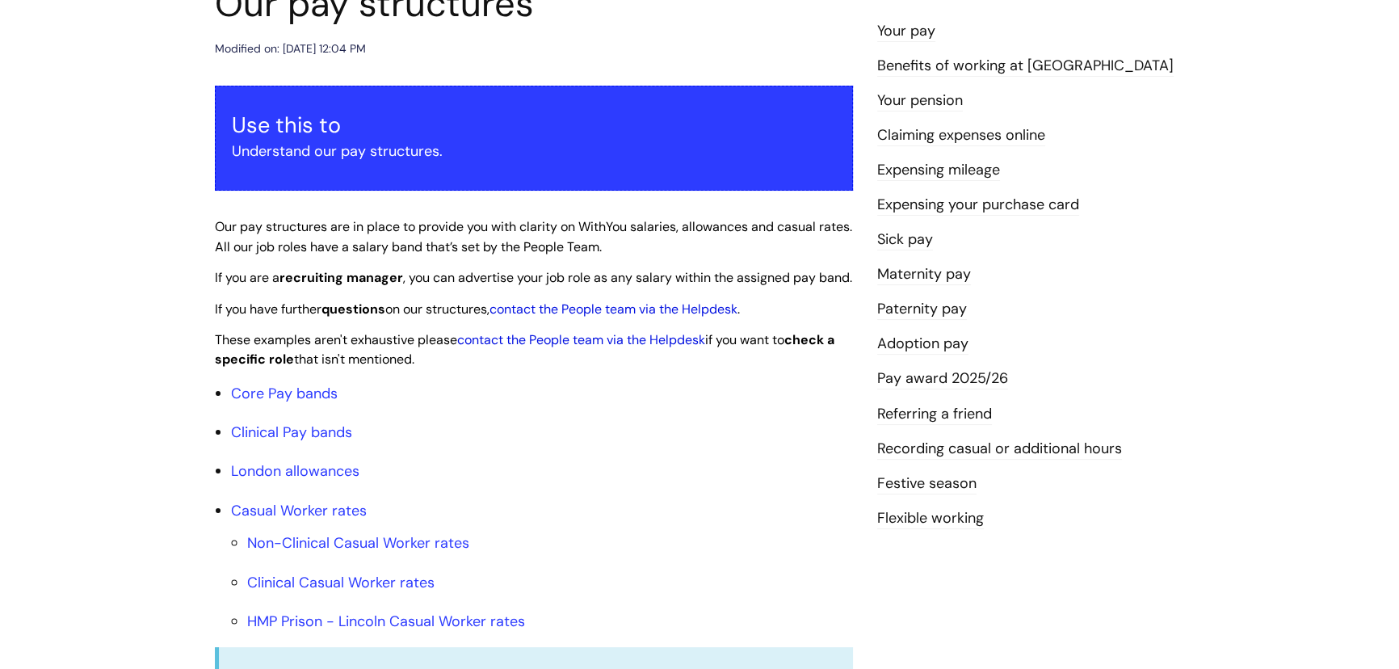
click at [969, 379] on link "Pay award 2025/26" at bounding box center [942, 378] width 131 height 21
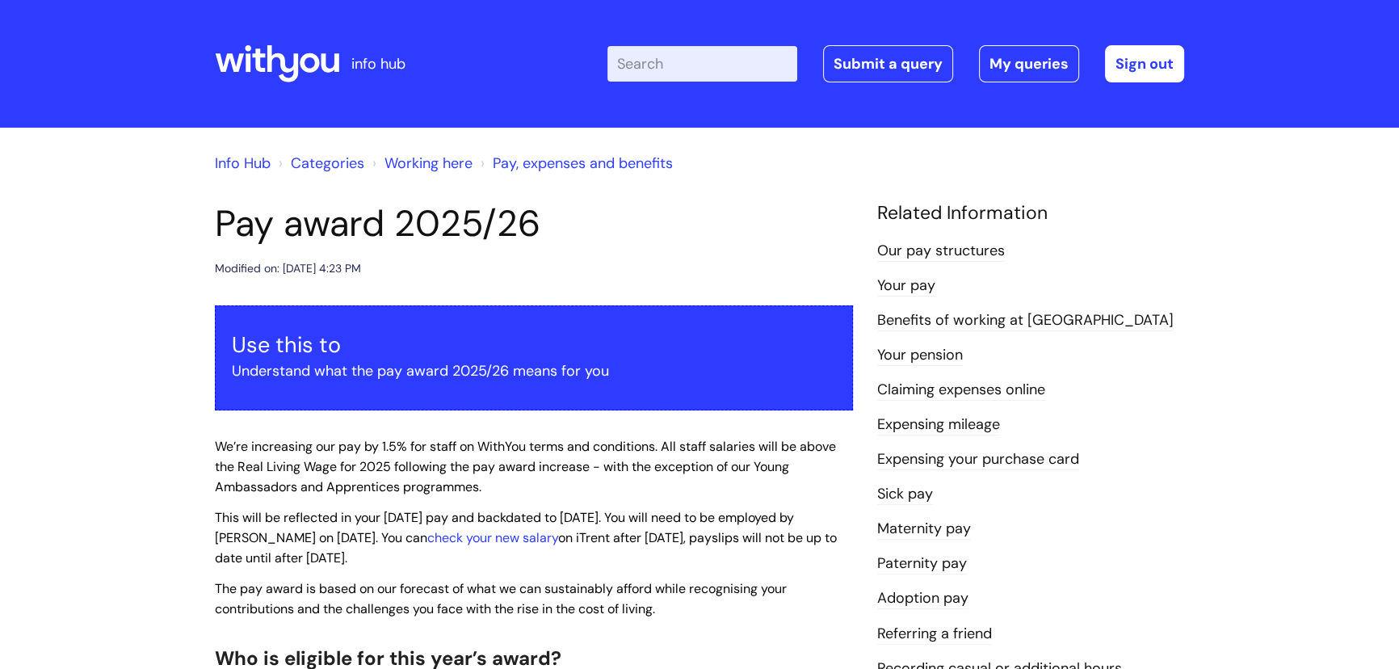
click at [420, 168] on link "Working here" at bounding box center [429, 162] width 88 height 19
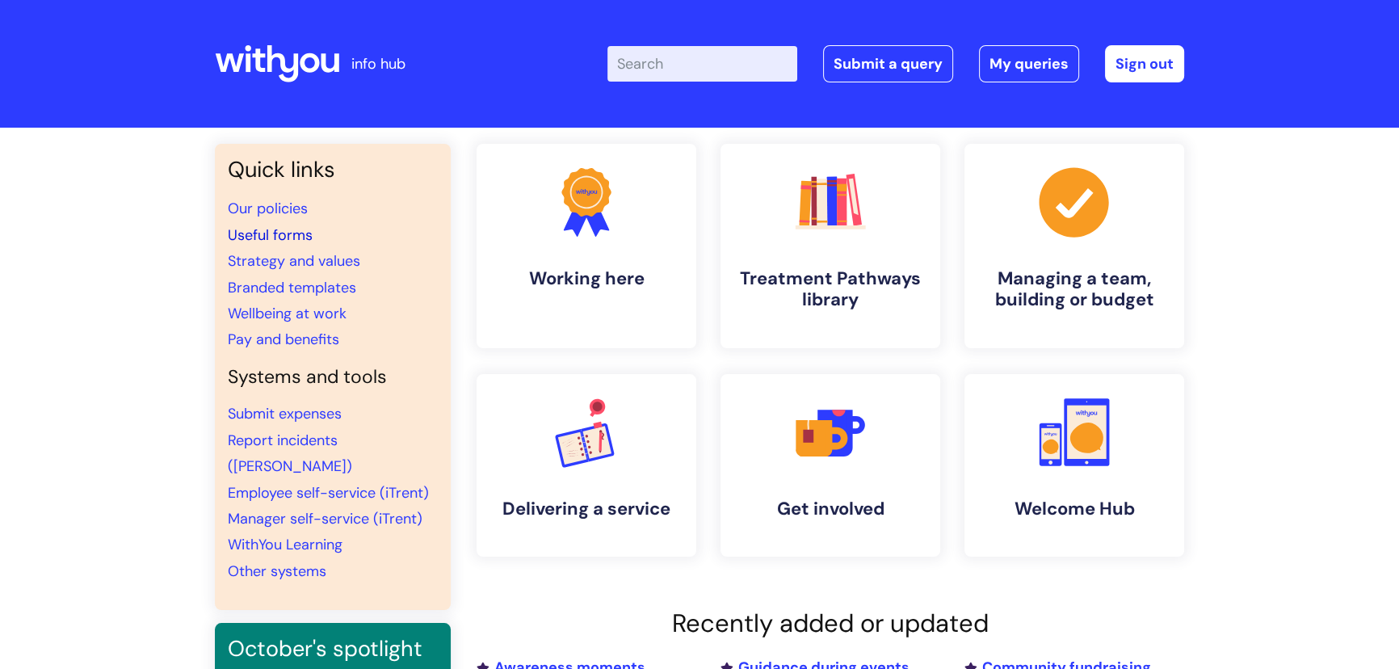
click at [275, 236] on link "Useful forms" at bounding box center [270, 234] width 85 height 19
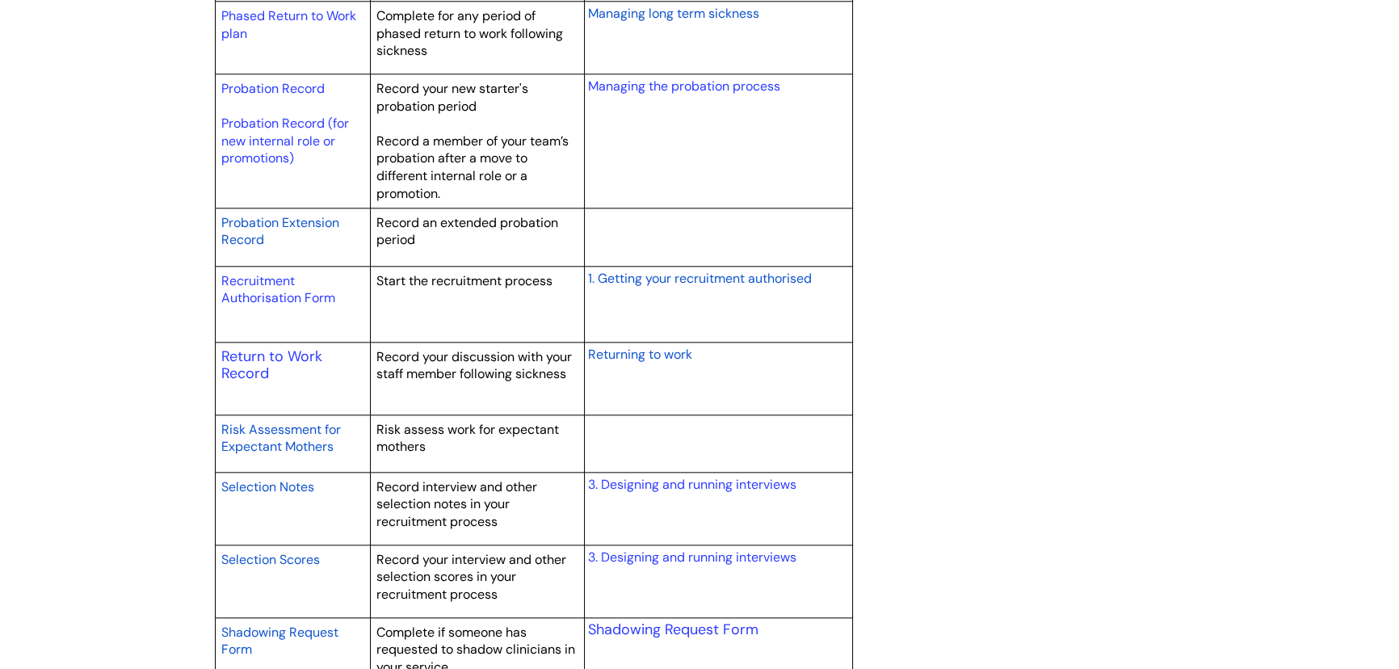
scroll to position [2350, 0]
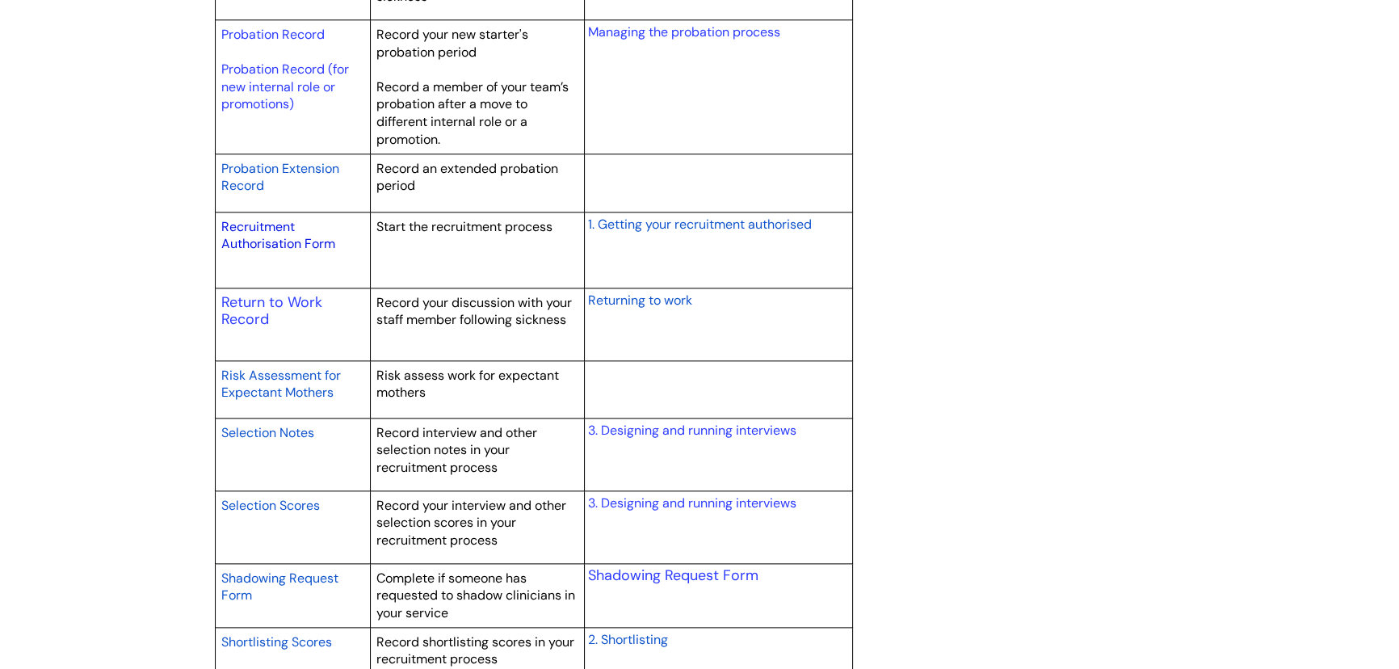
click at [261, 225] on link "Recruitment Authorisation Form" at bounding box center [278, 235] width 114 height 35
